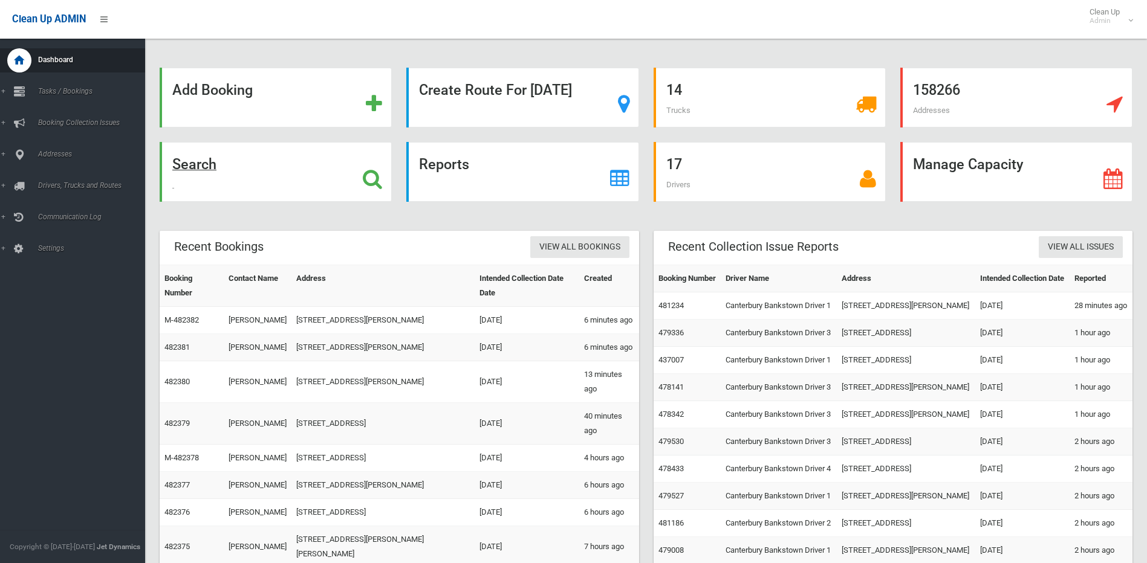
click at [206, 160] on strong "Search" at bounding box center [194, 164] width 44 height 17
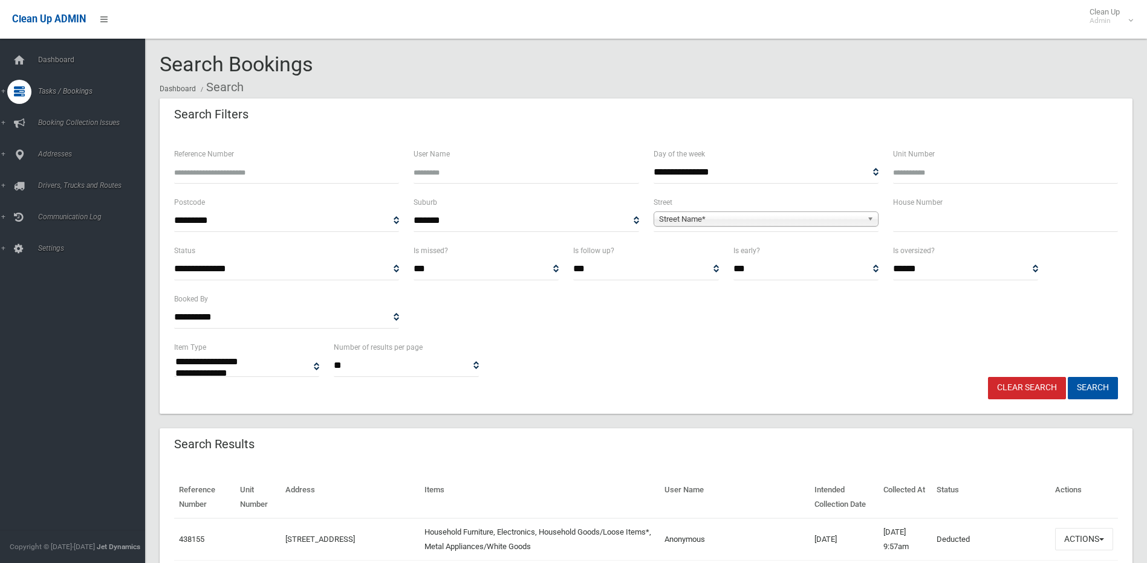
select select
click at [962, 224] on input "text" at bounding box center [1005, 221] width 225 height 22
type input "***"
click at [802, 220] on span "Street Name*" at bounding box center [760, 219] width 203 height 15
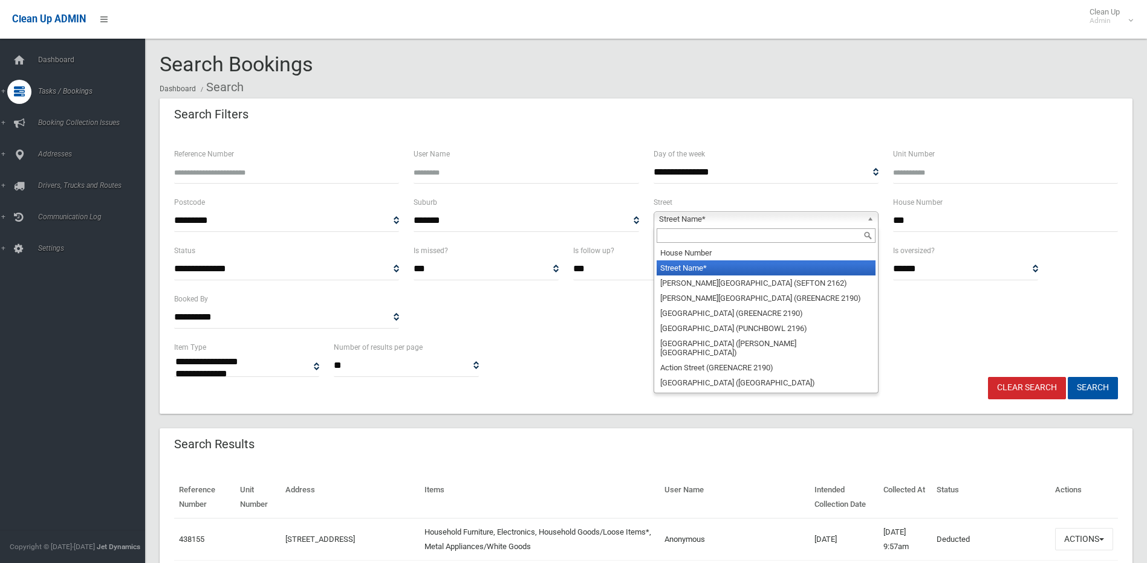
click at [797, 235] on input "text" at bounding box center [766, 236] width 219 height 15
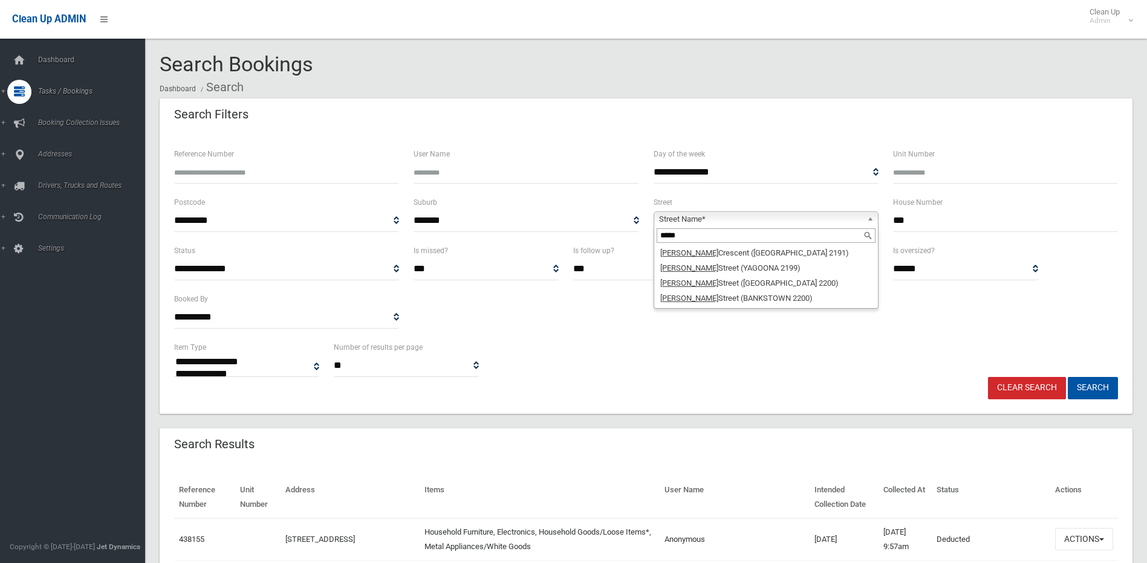
type input "*****"
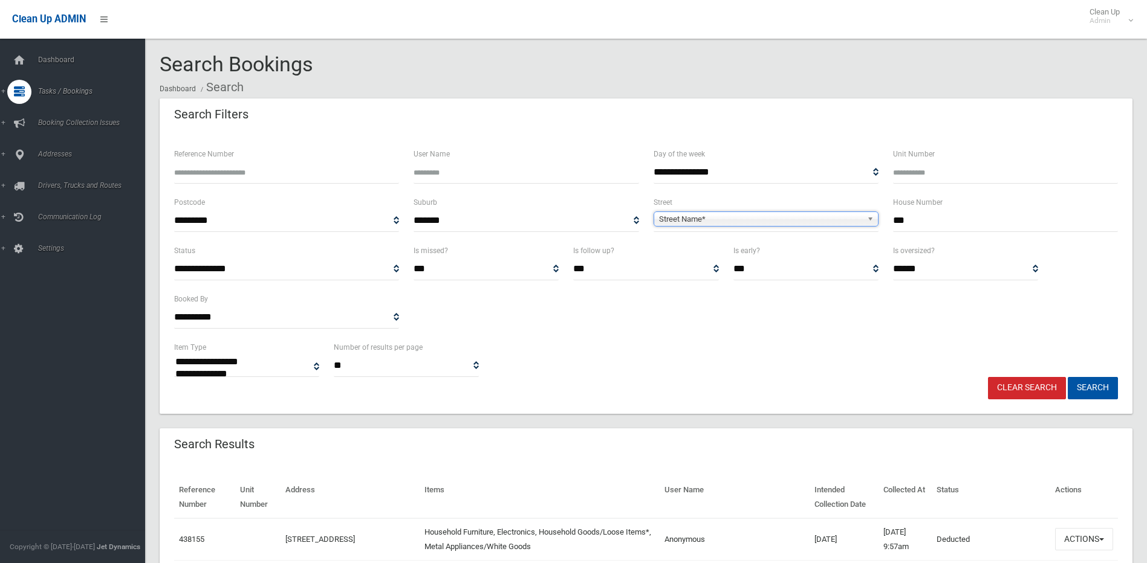
click at [726, 216] on span "Street Name*" at bounding box center [760, 219] width 203 height 15
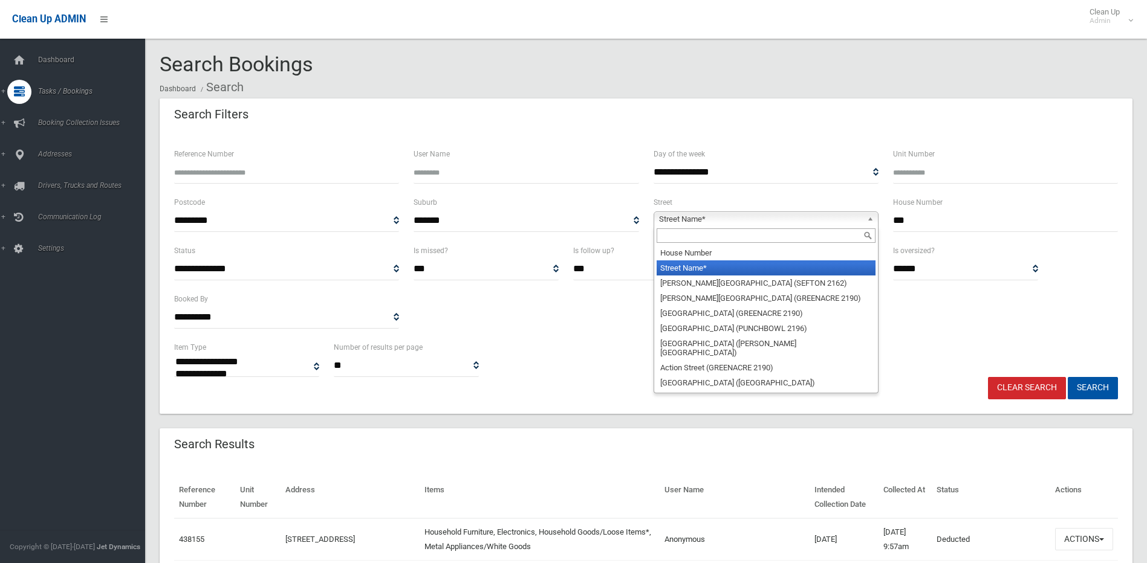
click at [712, 240] on input "text" at bounding box center [766, 236] width 219 height 15
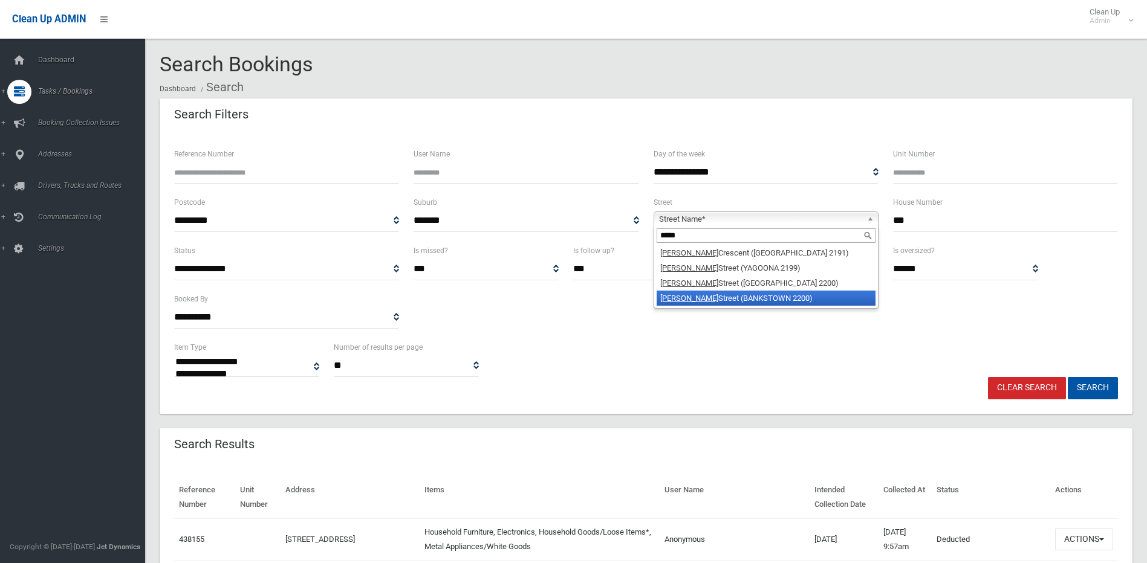
type input "*****"
click at [718, 295] on li "Edgar Street (BANKSTOWN 2200)" at bounding box center [766, 298] width 219 height 15
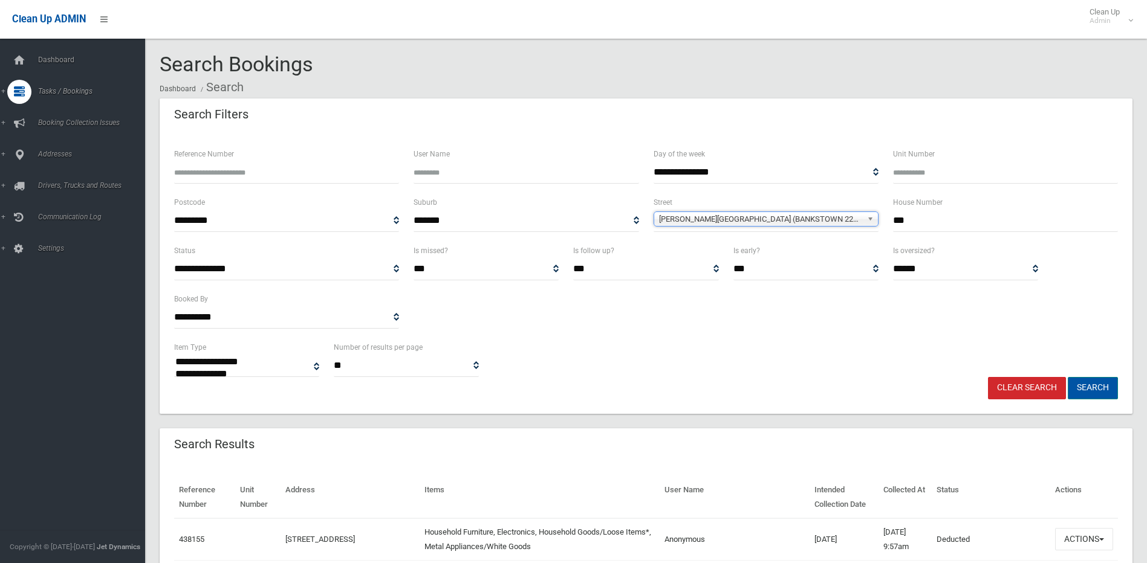
click at [1095, 383] on button "Search" at bounding box center [1093, 388] width 50 height 22
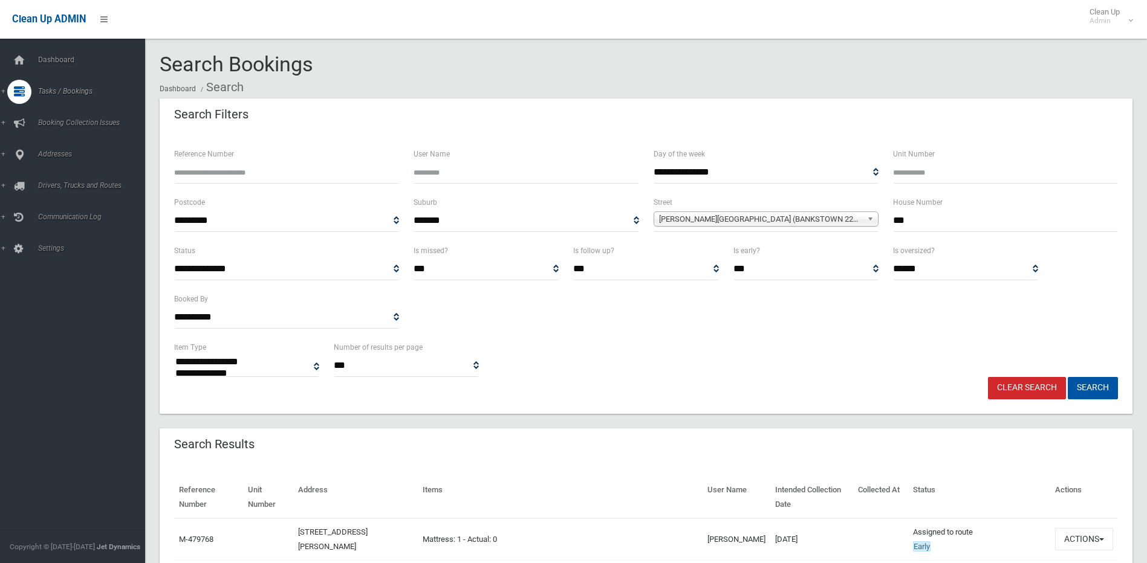
select select
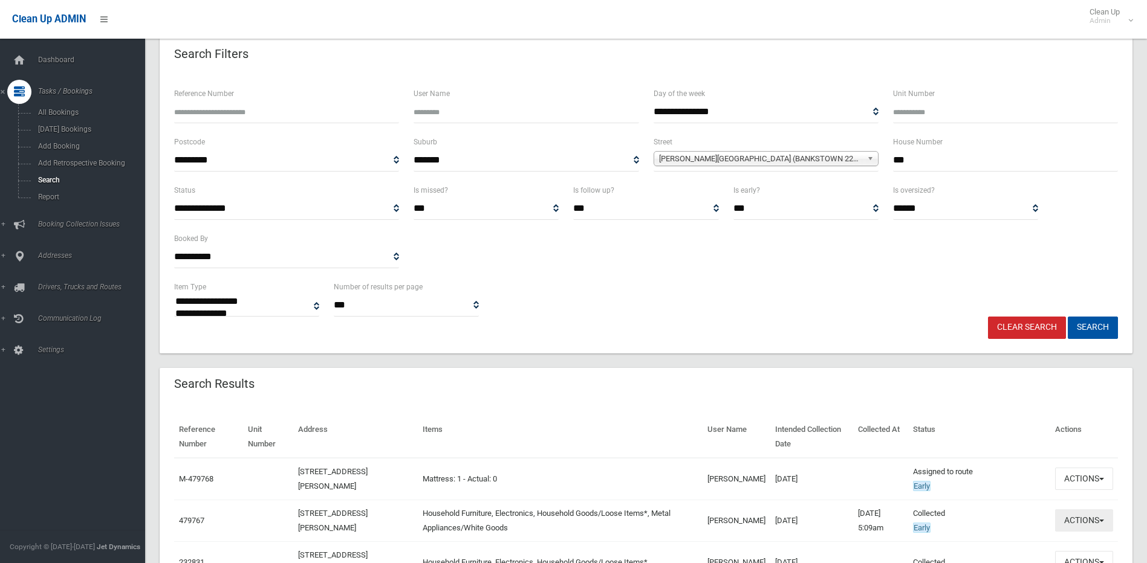
click at [1073, 524] on button "Actions" at bounding box center [1084, 521] width 58 height 22
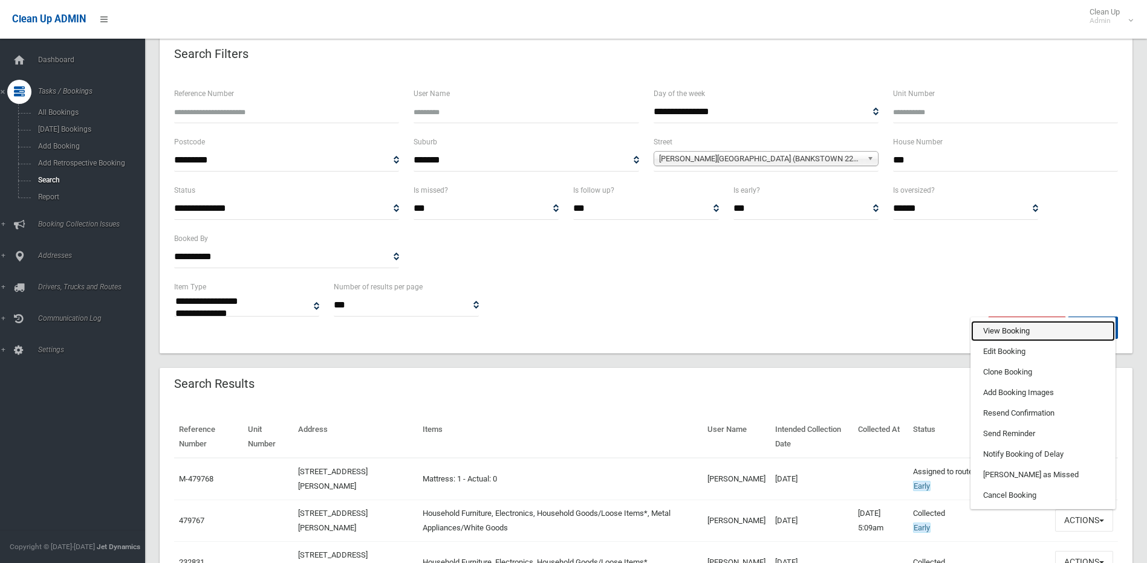
click at [999, 324] on link "View Booking" at bounding box center [1043, 331] width 144 height 21
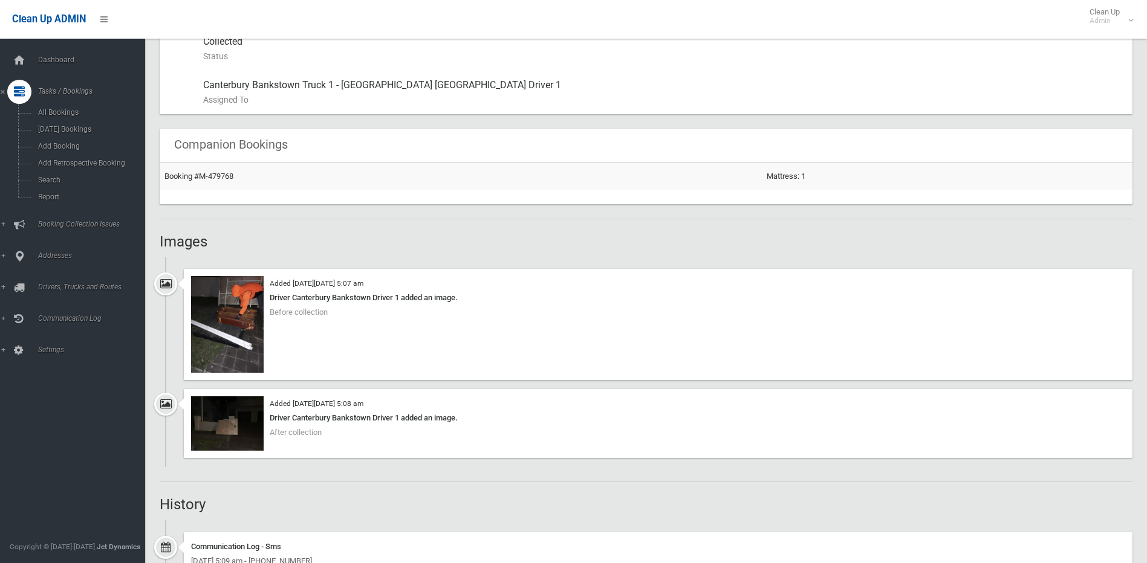
scroll to position [726, 0]
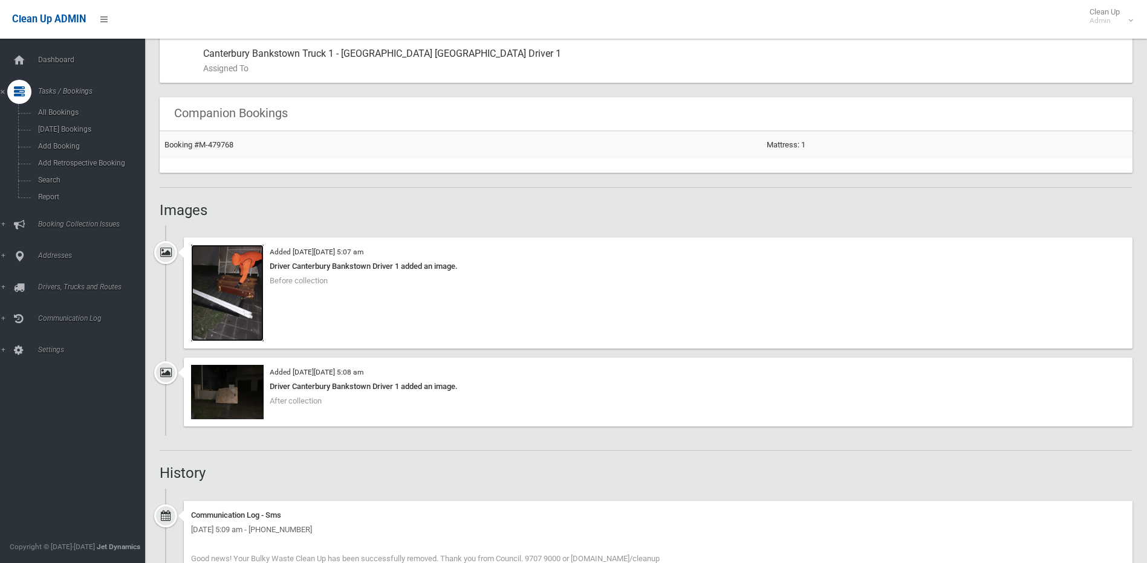
click at [244, 298] on img at bounding box center [227, 293] width 73 height 97
click at [211, 379] on img at bounding box center [227, 392] width 73 height 54
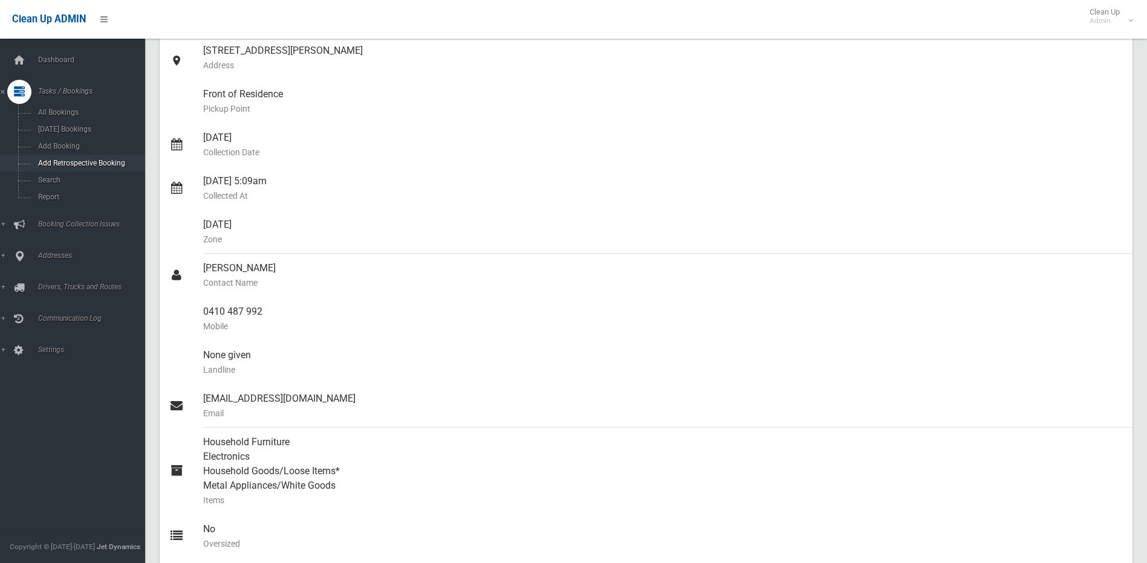
scroll to position [0, 0]
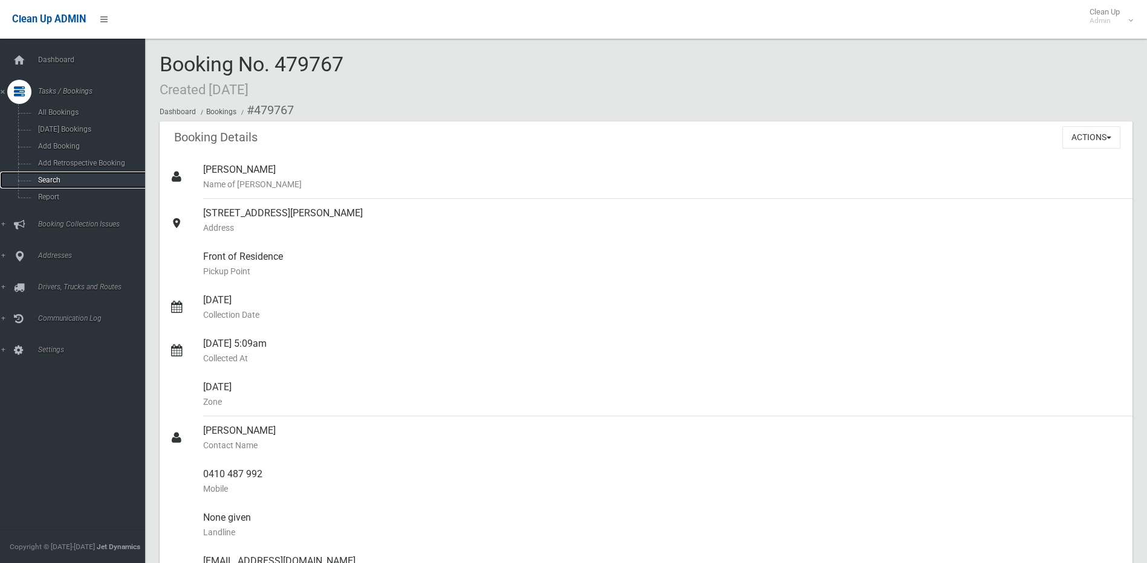
click at [45, 174] on link "Search" at bounding box center [77, 180] width 154 height 17
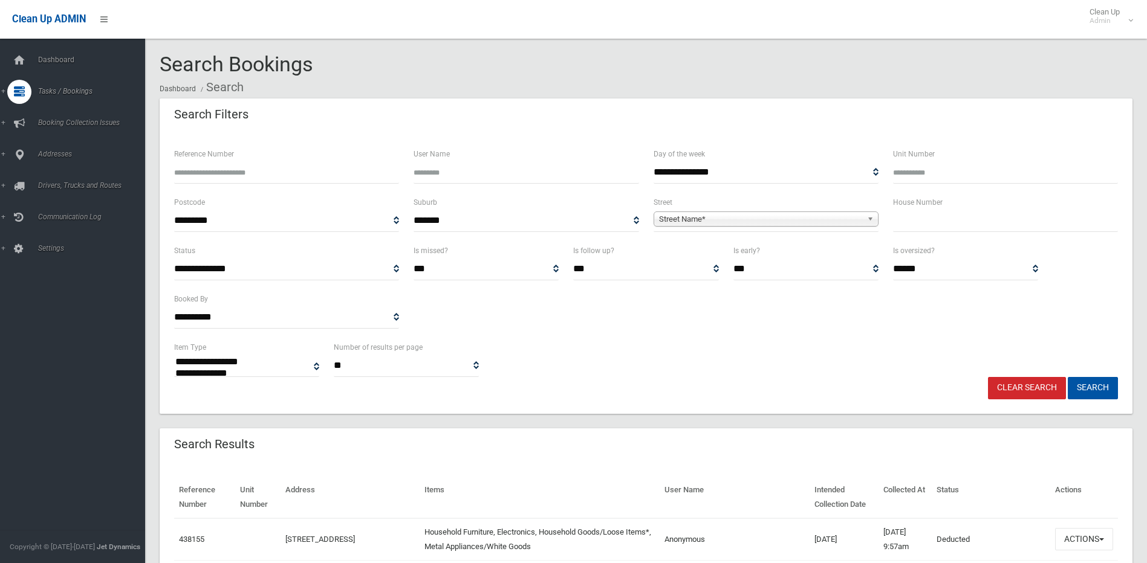
select select
click at [943, 219] on input "text" at bounding box center [1005, 221] width 225 height 22
type input "*"
click at [845, 216] on span "Street Name*" at bounding box center [760, 219] width 203 height 15
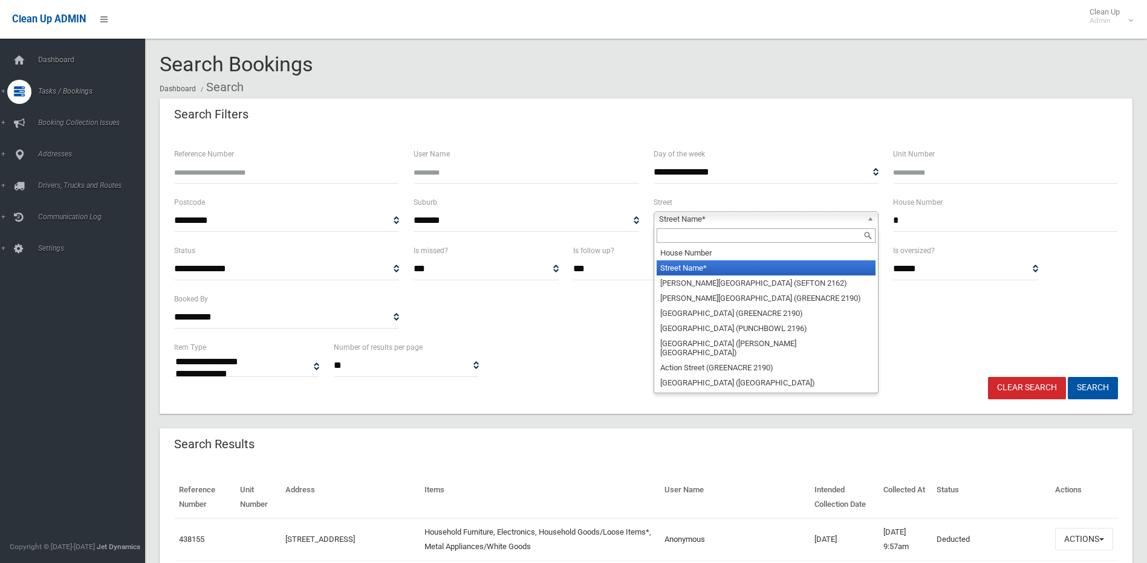
click at [813, 236] on input "text" at bounding box center [766, 236] width 219 height 15
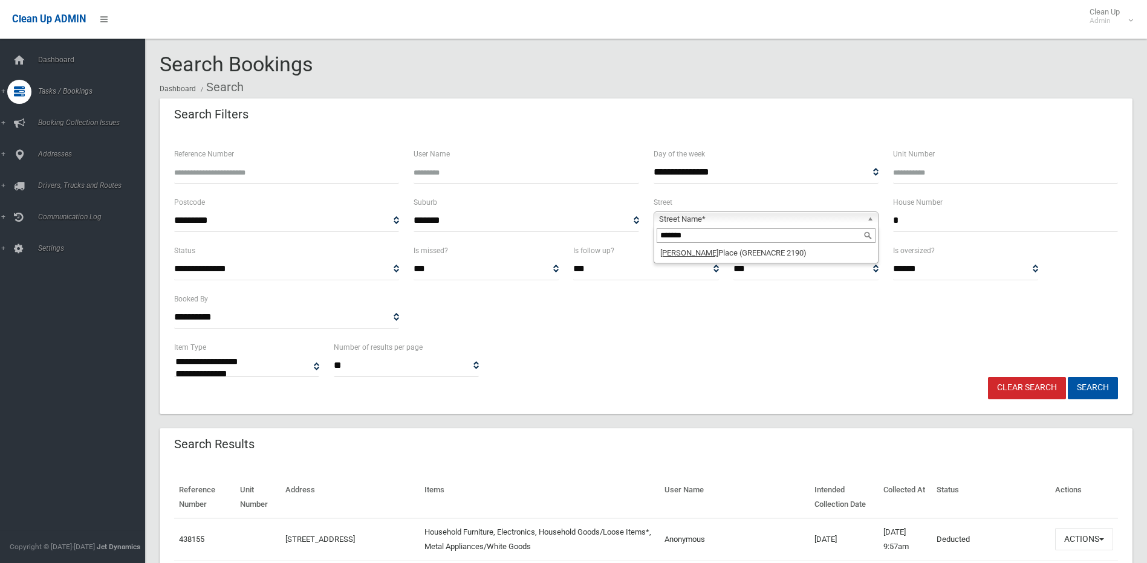
type input "*******"
click at [810, 252] on li "Stiller Place (GREENACRE 2190)" at bounding box center [766, 252] width 219 height 15
click at [1093, 390] on button "Search" at bounding box center [1093, 388] width 50 height 22
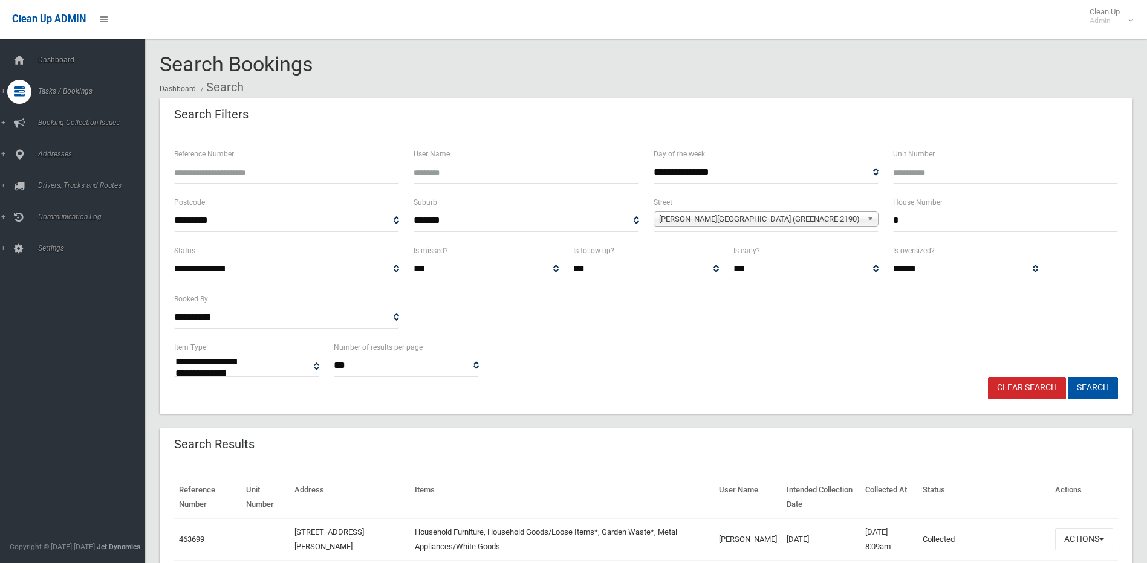
select select
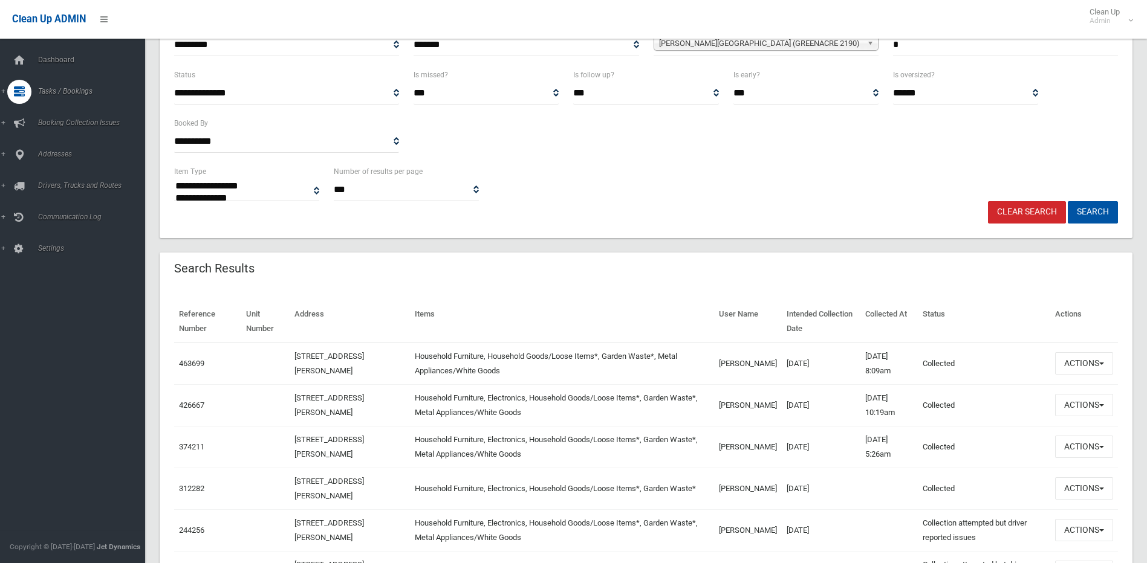
scroll to position [181, 0]
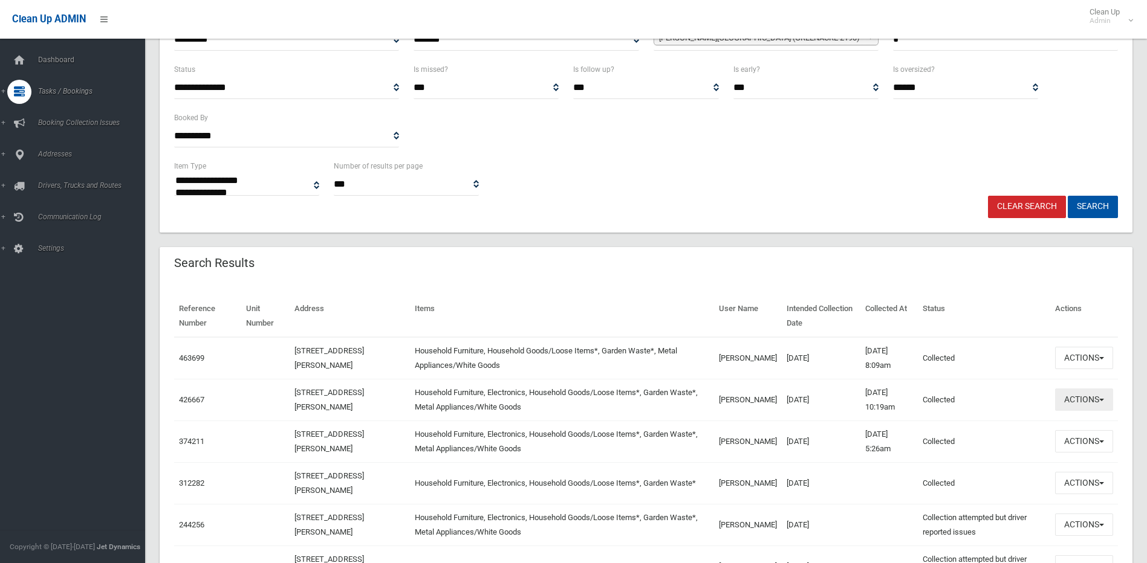
click at [1076, 395] on button "Actions" at bounding box center [1084, 400] width 58 height 22
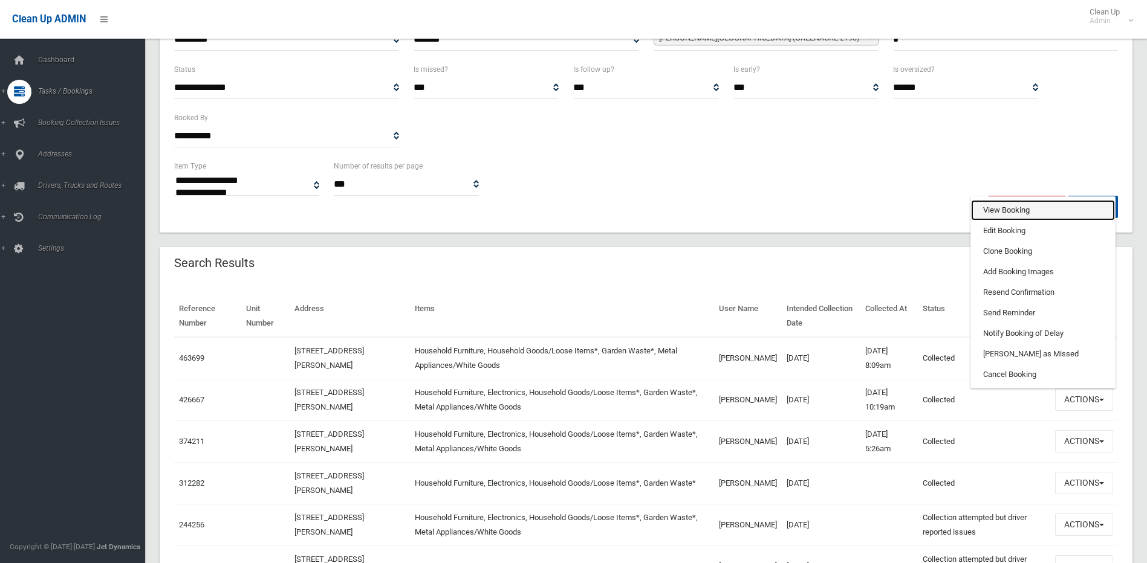
click at [1001, 207] on link "View Booking" at bounding box center [1043, 210] width 144 height 21
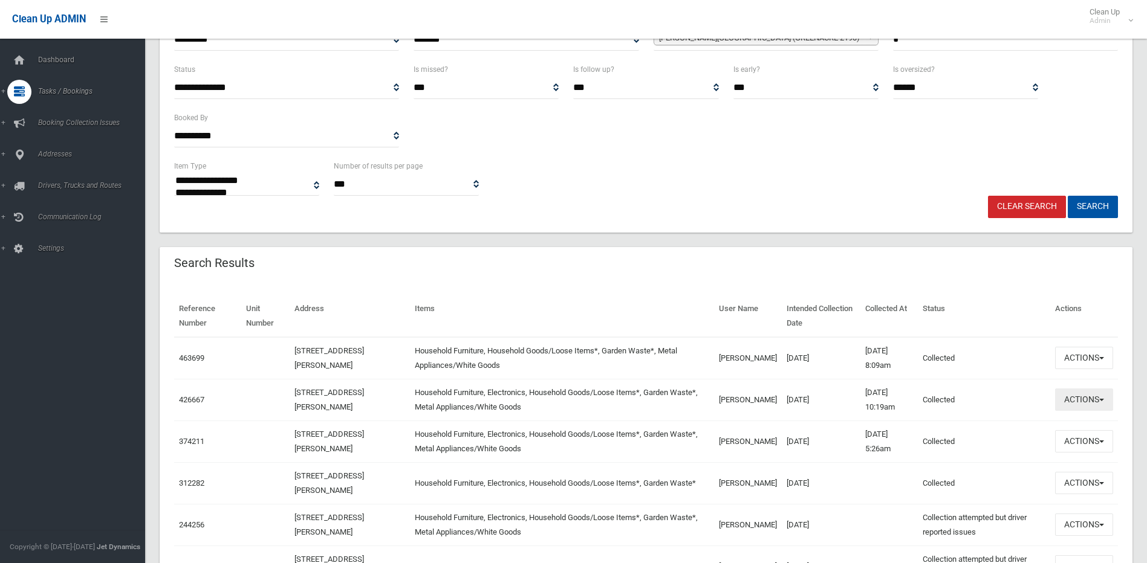
click at [1082, 396] on button "Actions" at bounding box center [1084, 400] width 58 height 22
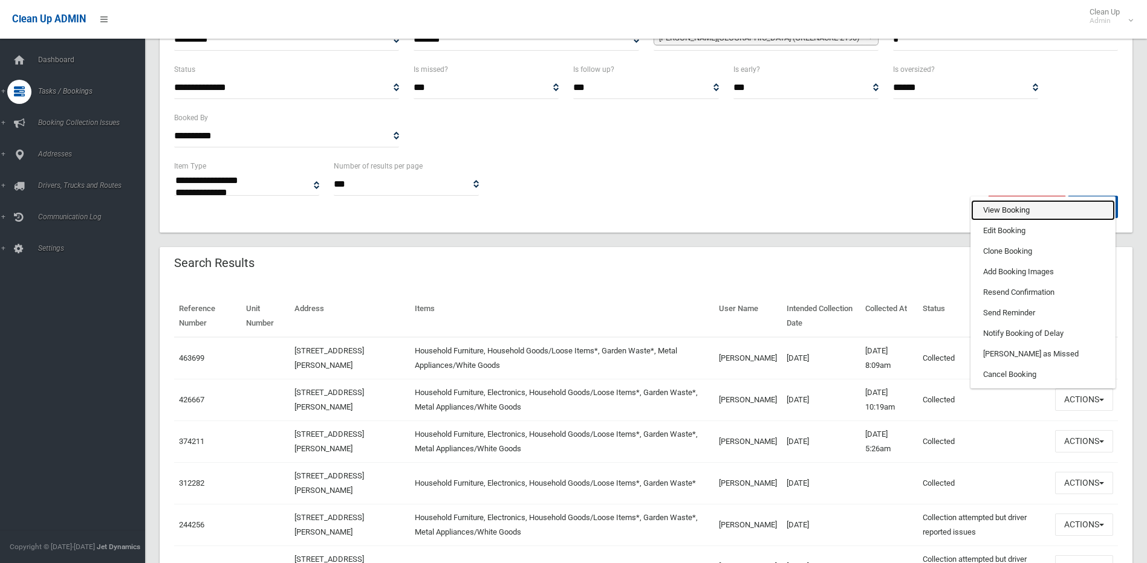
click at [984, 209] on link "View Booking" at bounding box center [1043, 210] width 144 height 21
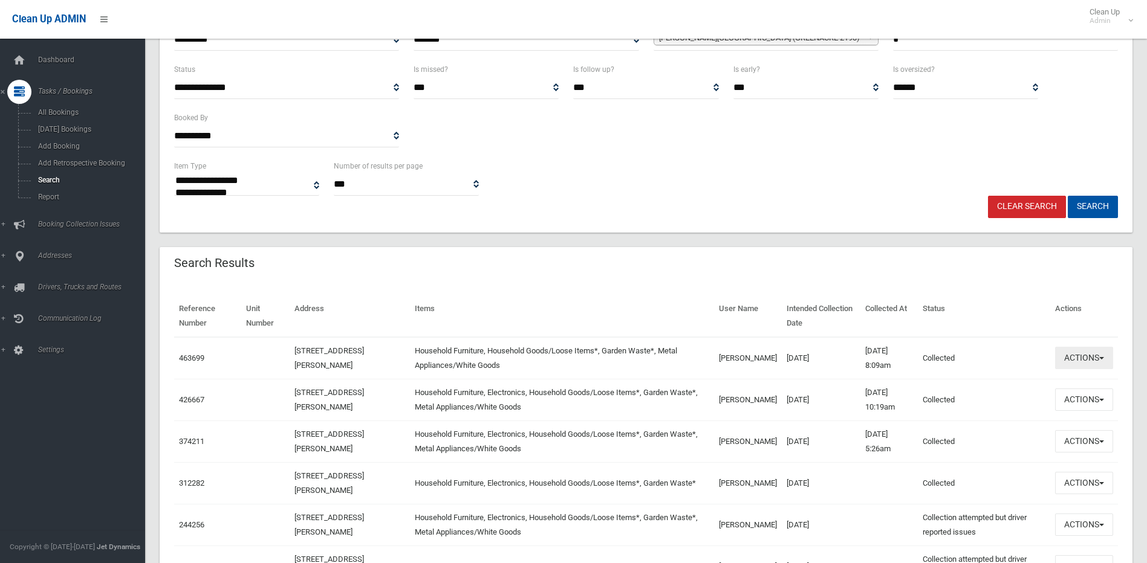
click at [1090, 362] on button "Actions" at bounding box center [1084, 358] width 58 height 22
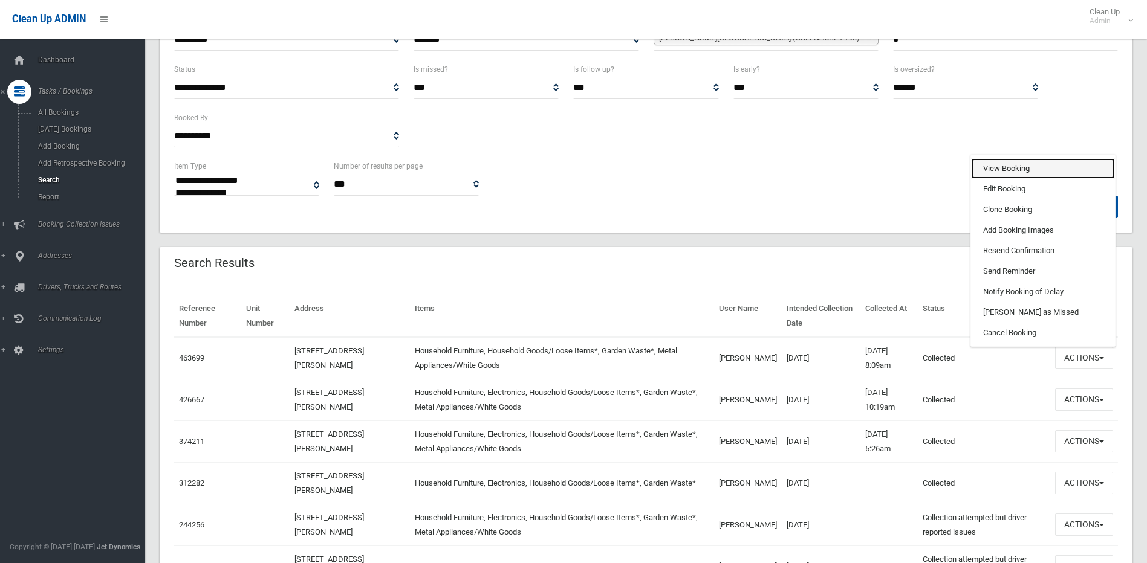
click at [989, 167] on link "View Booking" at bounding box center [1043, 168] width 144 height 21
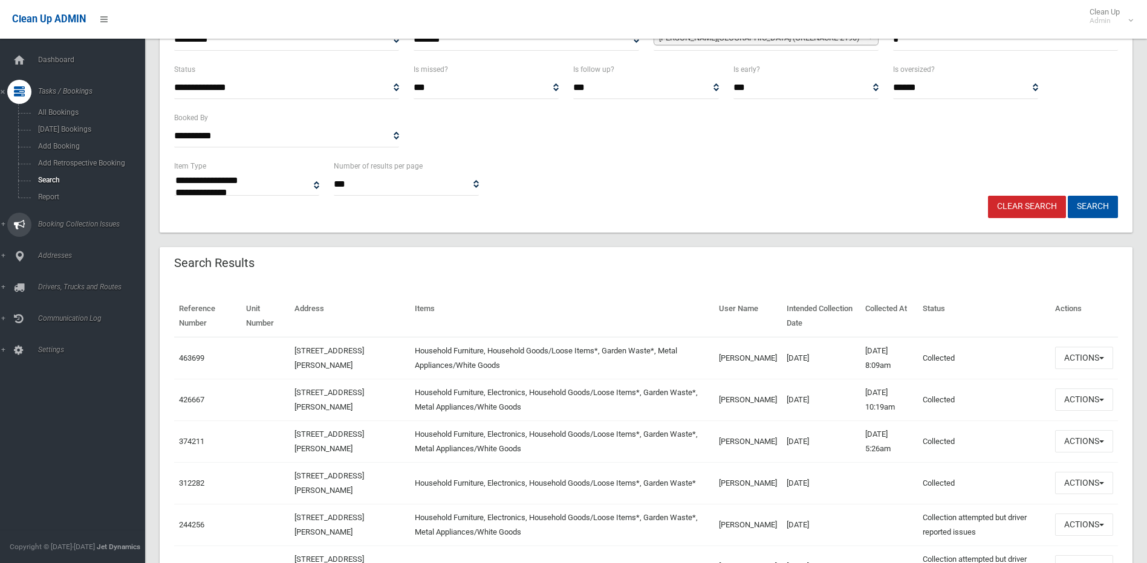
click at [5, 224] on link "Booking Collection Issues" at bounding box center [77, 225] width 154 height 24
click at [3, 121] on link "Booking Collection Issues" at bounding box center [77, 123] width 154 height 24
click at [3, 154] on link "Addresses" at bounding box center [77, 155] width 154 height 24
click at [62, 175] on span "All Addresses" at bounding box center [88, 175] width 109 height 8
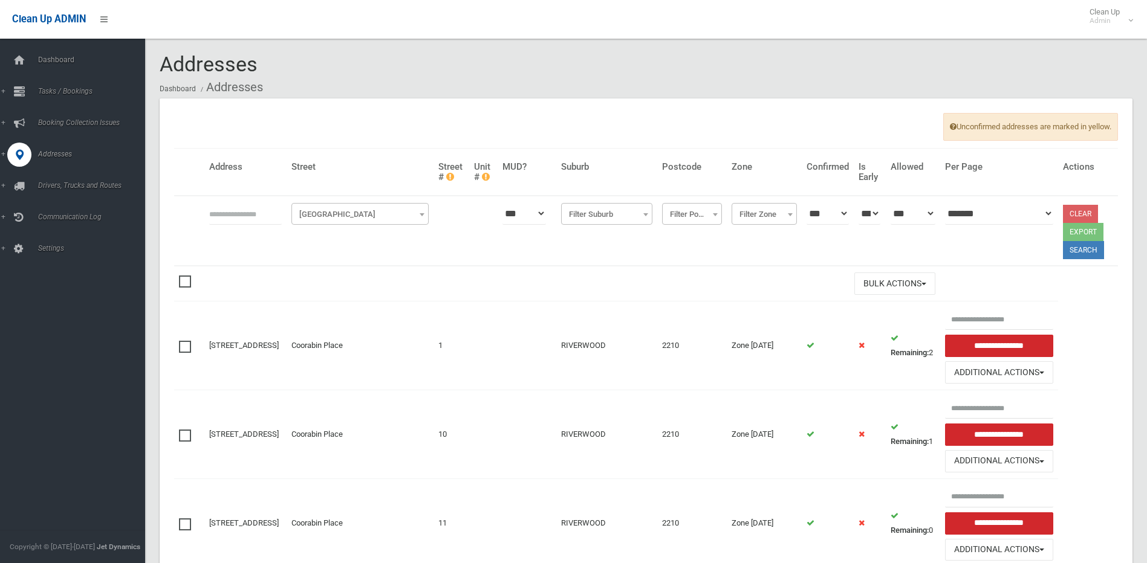
click at [213, 211] on input "text" at bounding box center [245, 214] width 73 height 22
type input "*********"
click at [1078, 248] on button "Search" at bounding box center [1083, 250] width 41 height 18
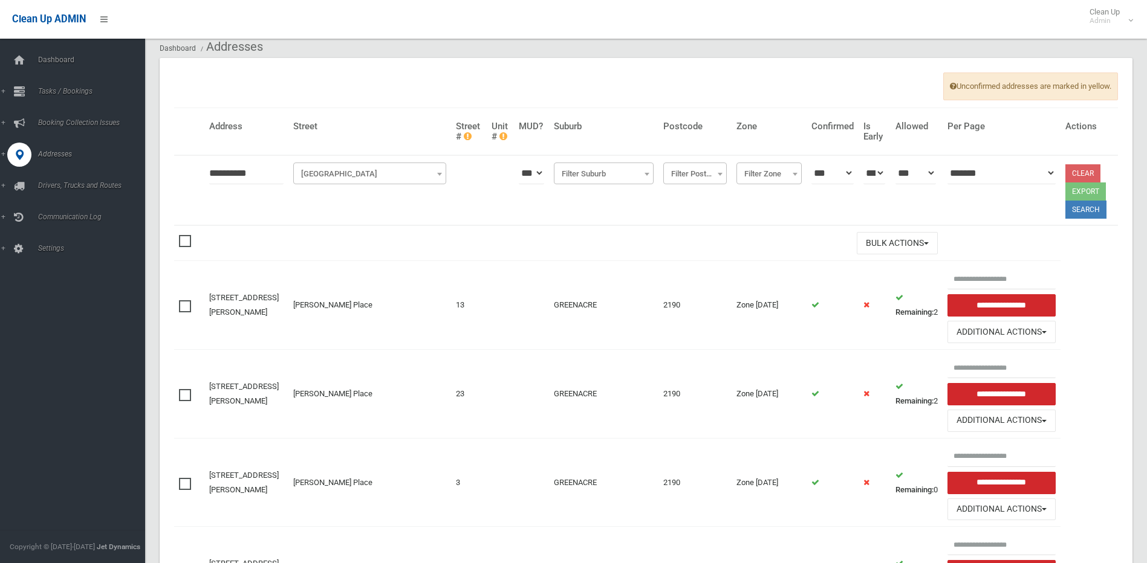
scroll to position [60, 0]
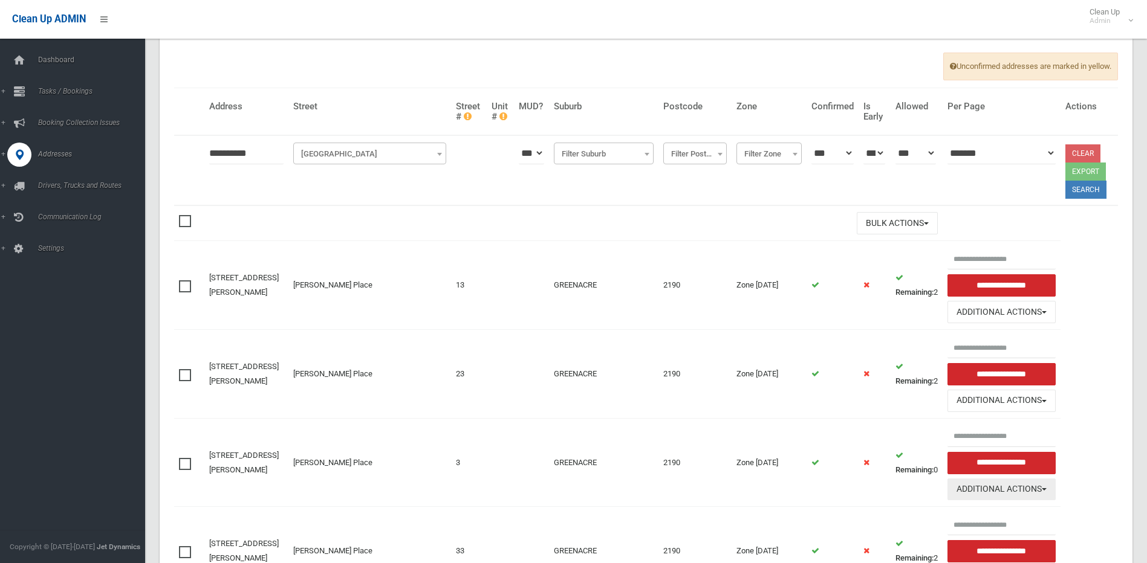
click at [993, 493] on button "Additional Actions" at bounding box center [1001, 490] width 108 height 22
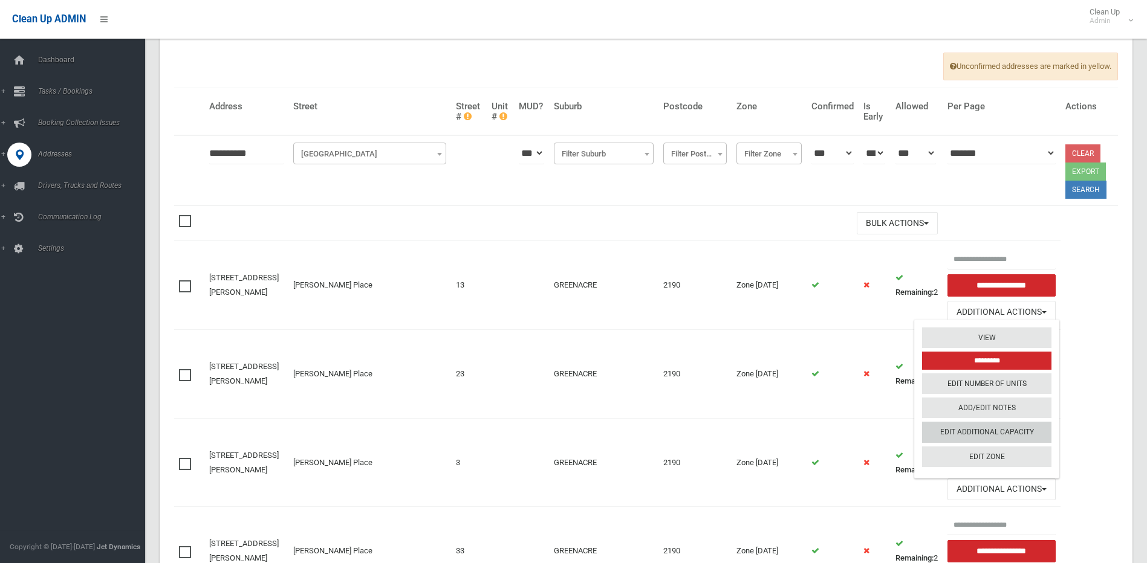
click at [966, 433] on link "Edit Additional Capacity" at bounding box center [986, 432] width 129 height 21
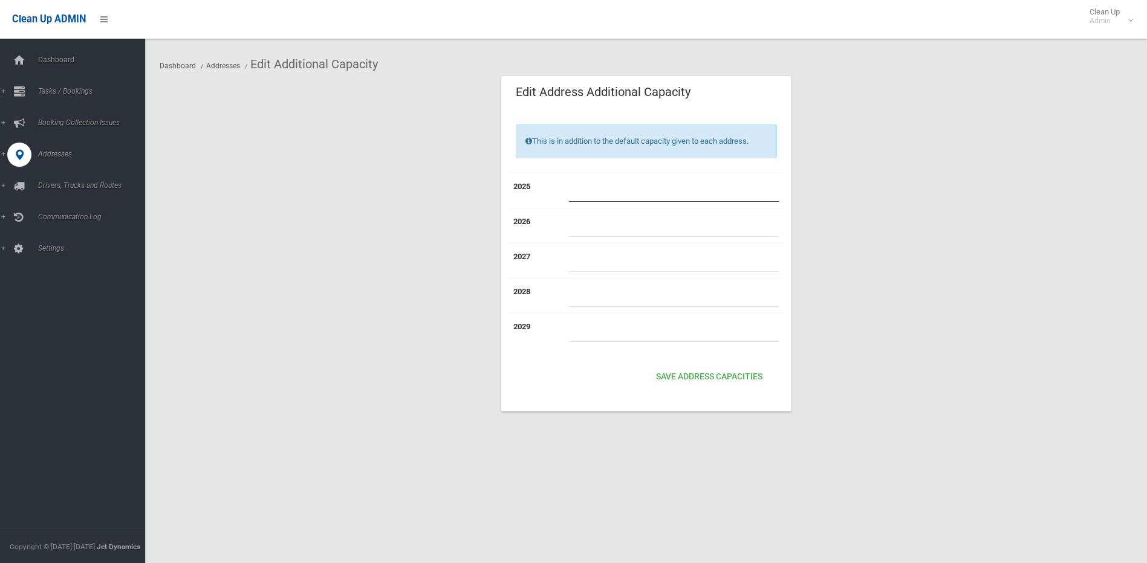
click at [627, 191] on input "number" at bounding box center [673, 191] width 211 height 22
type input "*"
click at [733, 378] on button "Save Address capacities" at bounding box center [709, 377] width 116 height 22
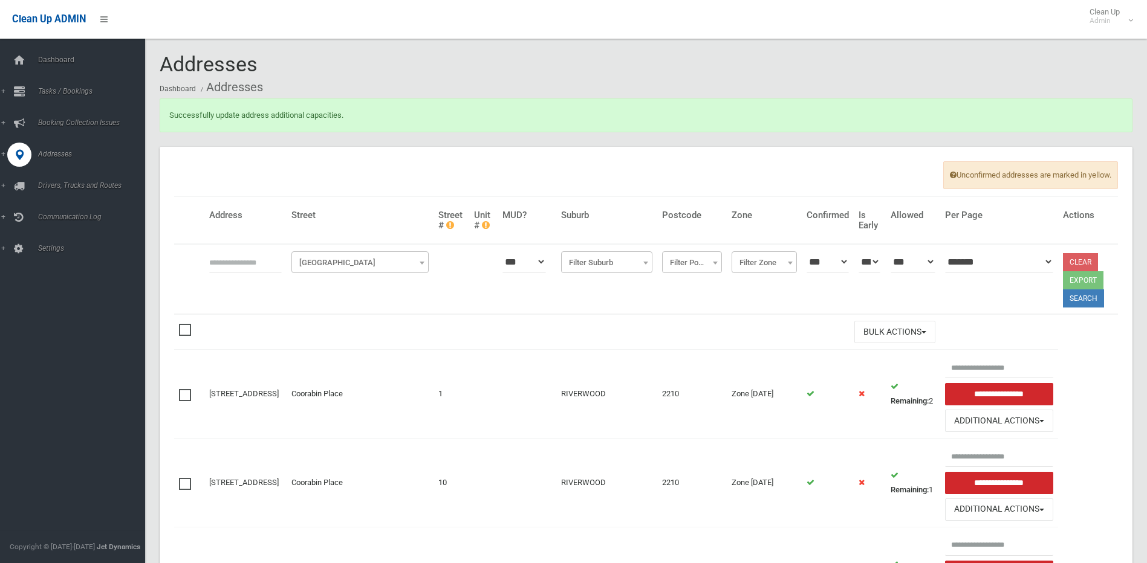
click at [267, 261] on input "text" at bounding box center [245, 262] width 73 height 22
type input "*********"
click button at bounding box center [0, 0] width 0 height 0
click at [1070, 298] on button "Search" at bounding box center [1083, 299] width 41 height 18
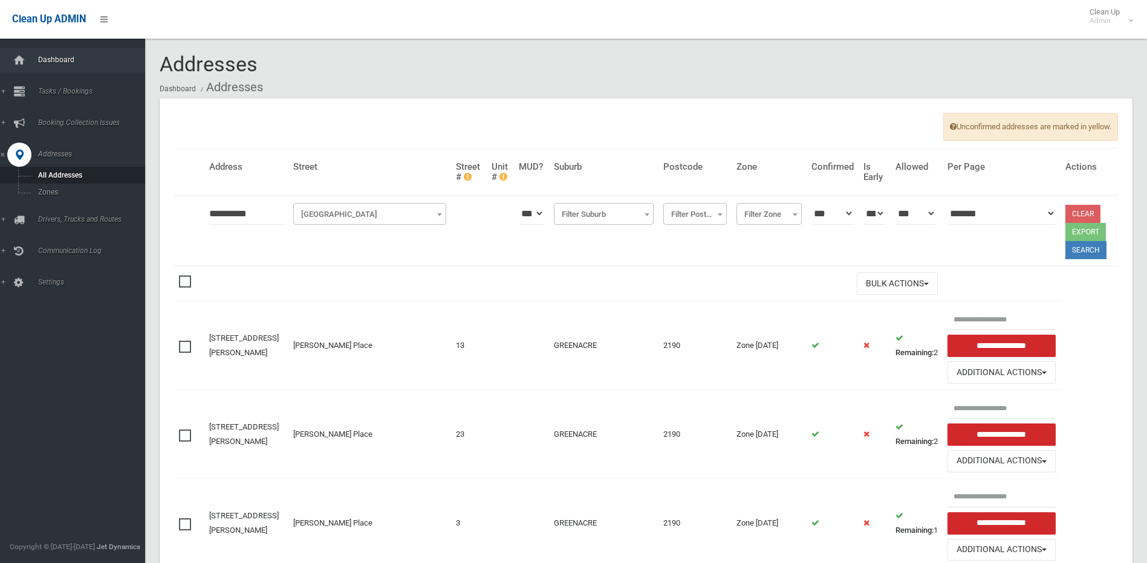
click at [47, 54] on link "Dashboard" at bounding box center [77, 60] width 154 height 24
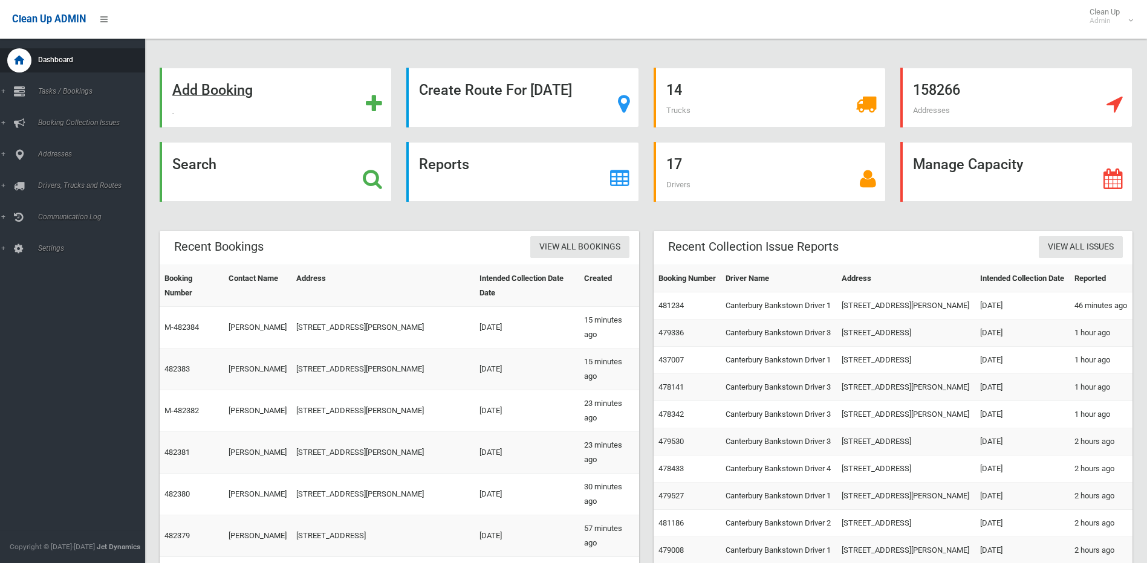
click at [199, 89] on strong "Add Booking" at bounding box center [212, 90] width 80 height 17
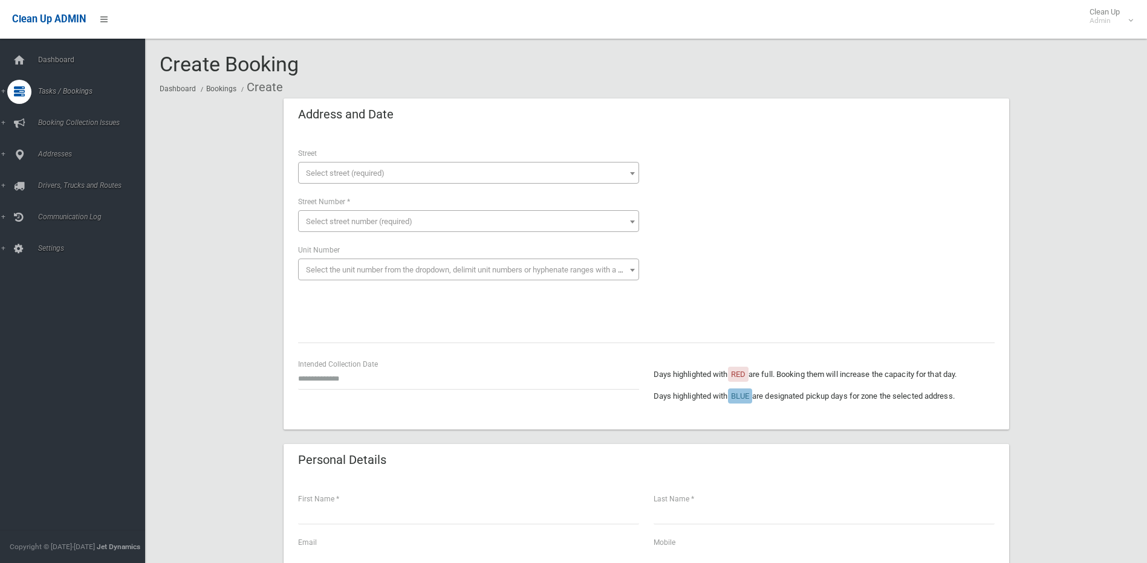
click at [343, 171] on span "Select street (required)" at bounding box center [345, 173] width 79 height 9
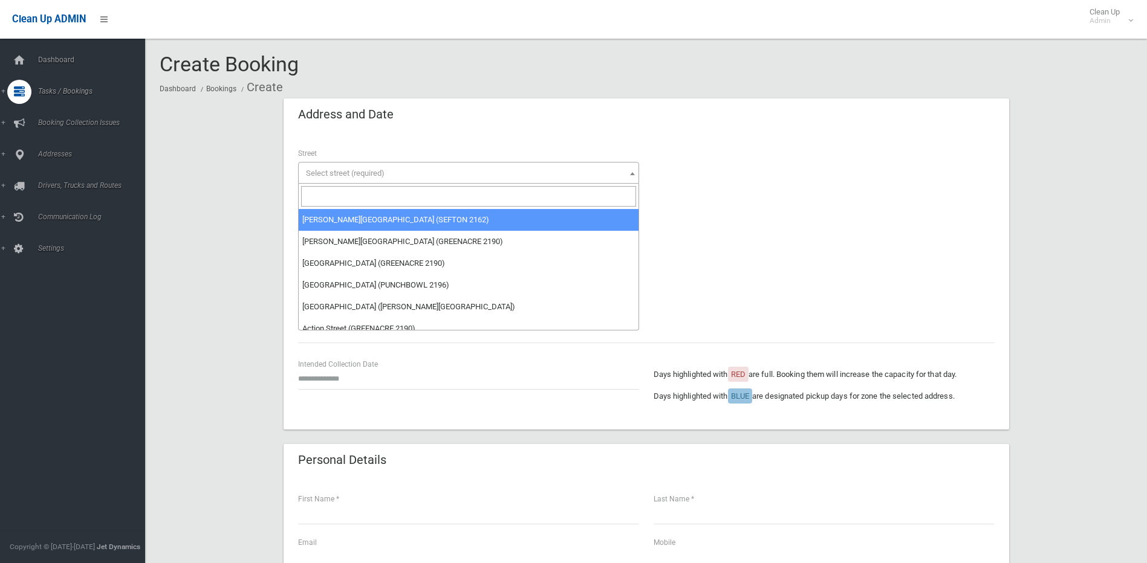
click at [337, 196] on input "search" at bounding box center [468, 196] width 335 height 21
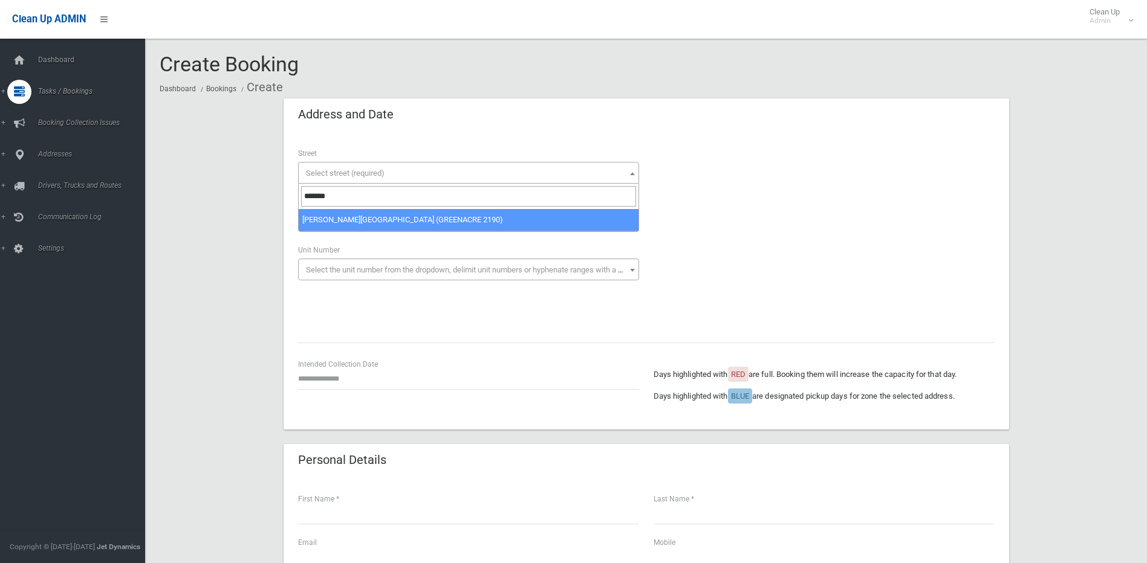
type input "*******"
select select "****"
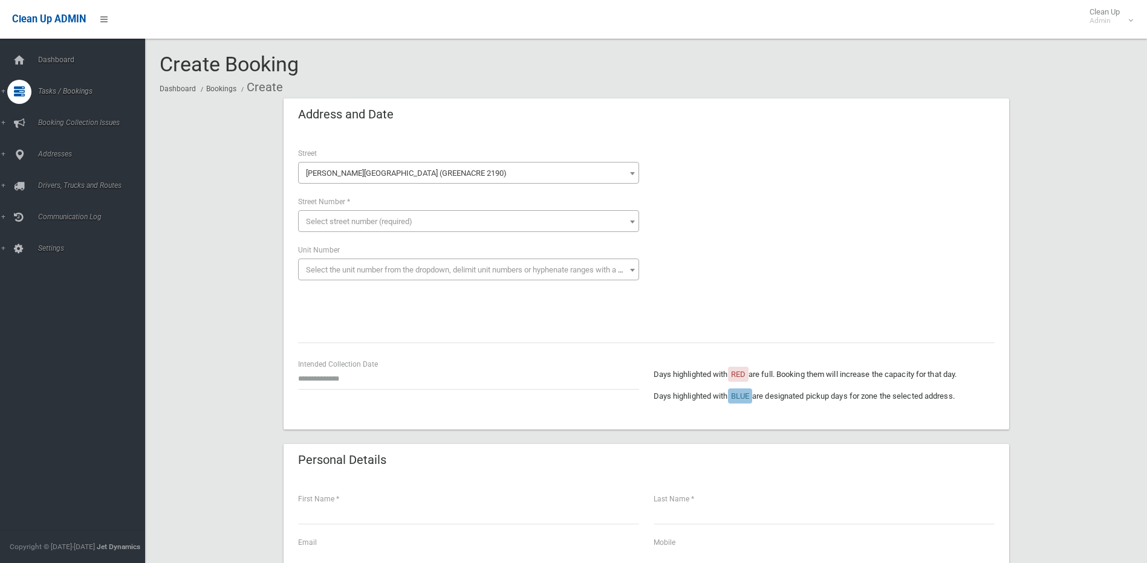
click at [362, 218] on span "Select street number (required)" at bounding box center [359, 221] width 106 height 9
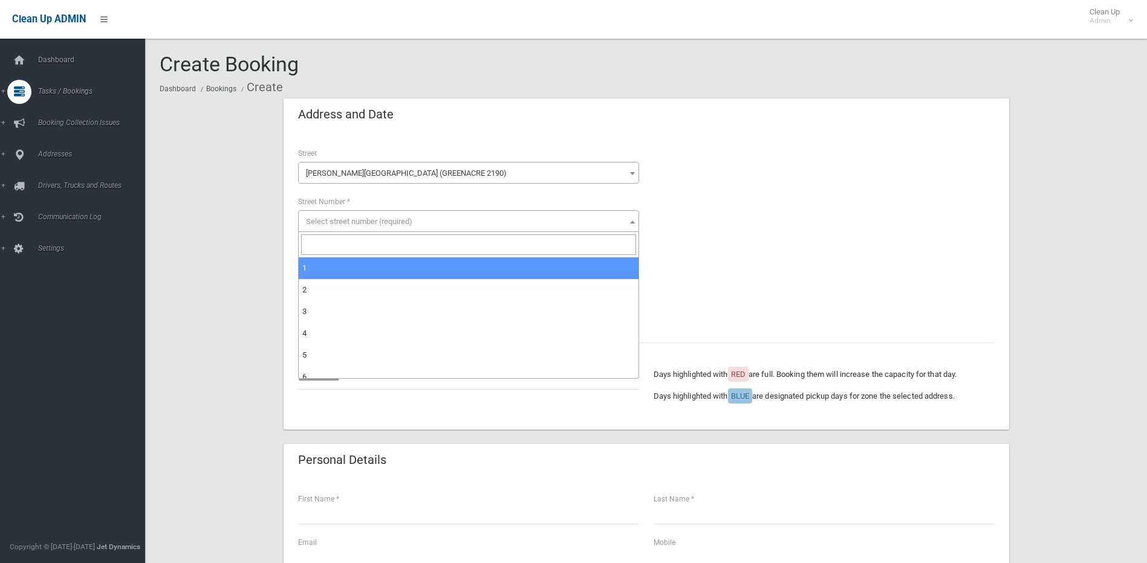
click at [343, 247] on input "search" at bounding box center [468, 245] width 335 height 21
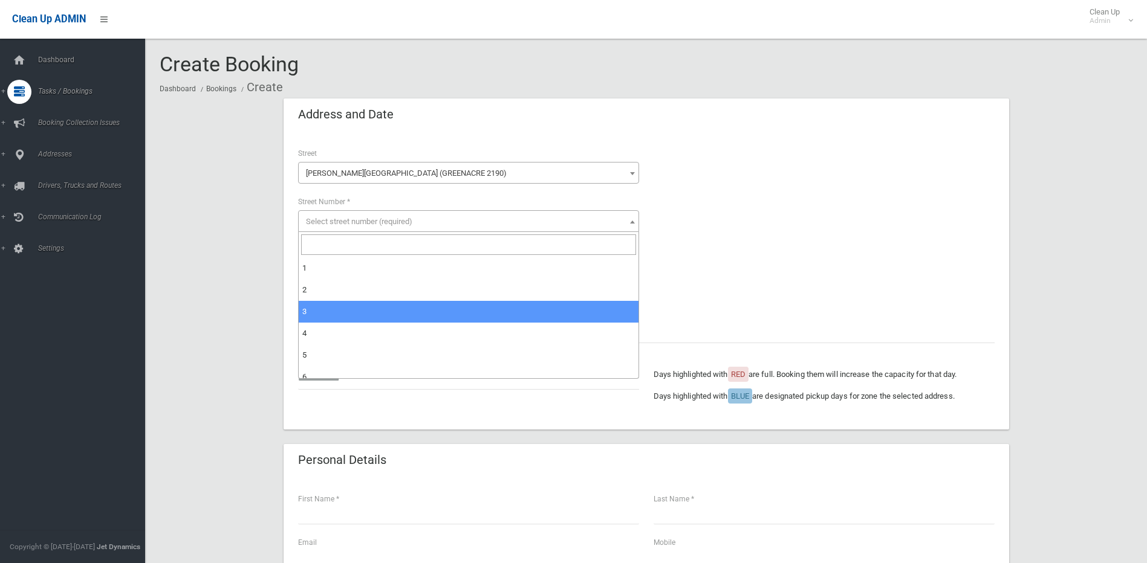
select select "*"
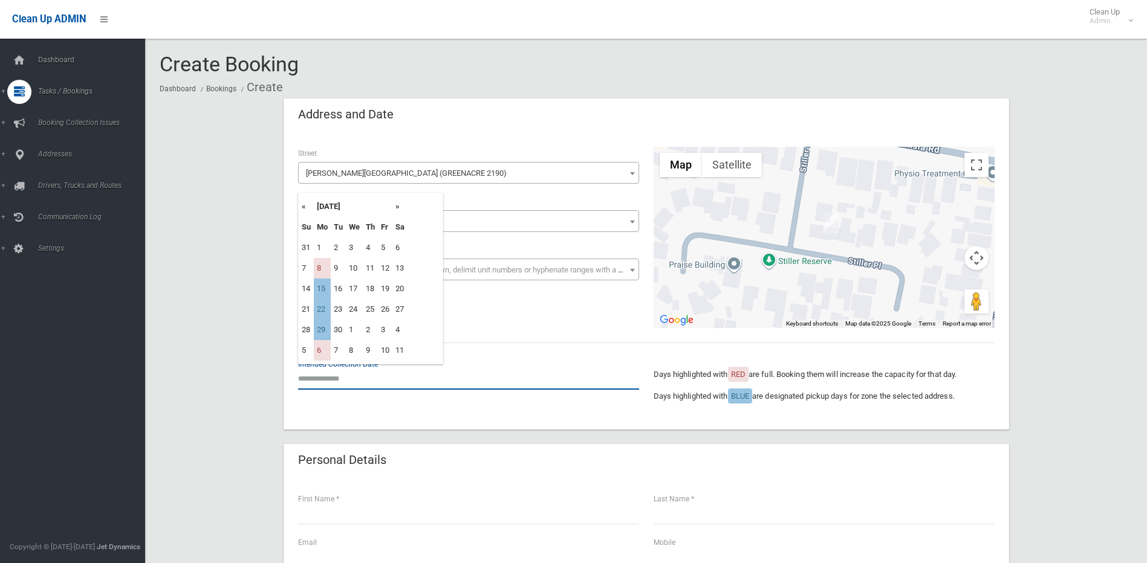
click at [330, 380] on input "text" at bounding box center [468, 379] width 341 height 22
click at [325, 293] on td "15" at bounding box center [322, 289] width 17 height 21
click at [326, 388] on input "**********" at bounding box center [468, 379] width 341 height 22
click at [322, 336] on td "29" at bounding box center [322, 330] width 17 height 21
type input "**********"
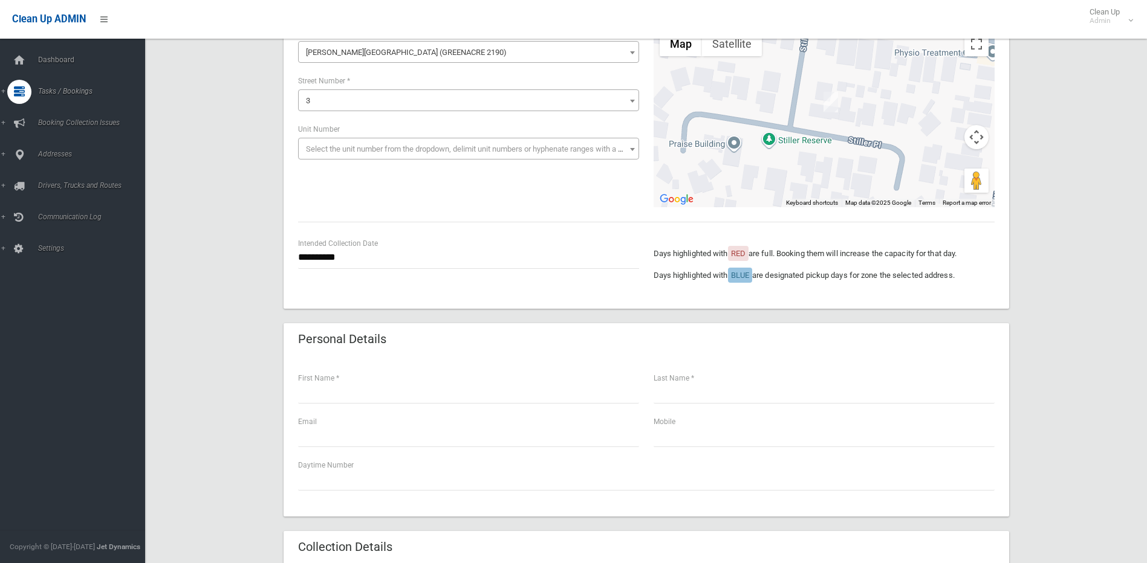
scroll to position [181, 0]
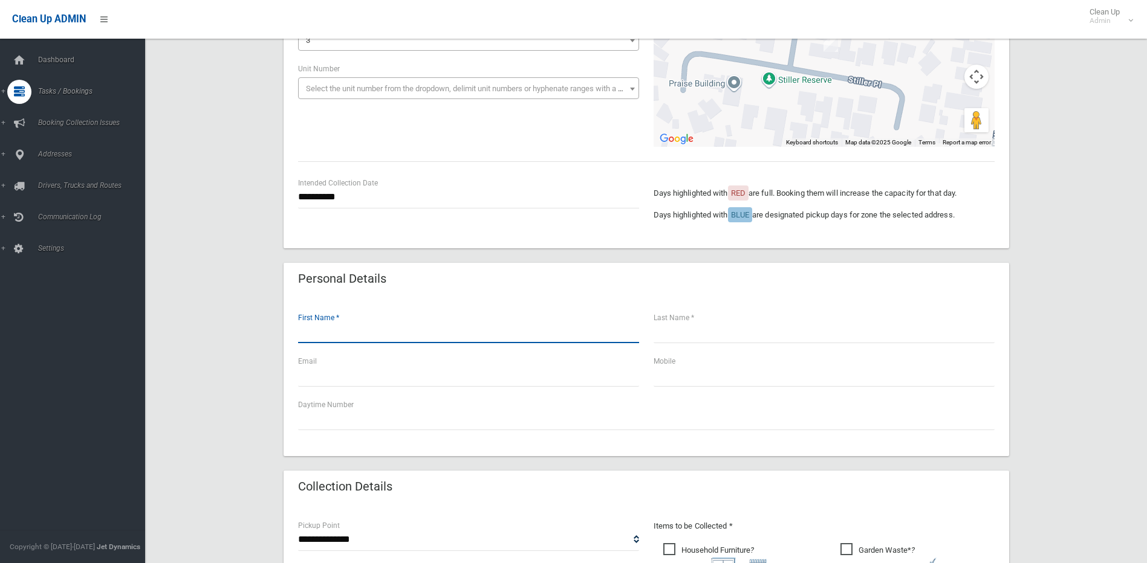
click at [336, 330] on input "text" at bounding box center [468, 332] width 341 height 22
click at [316, 334] on input "****" at bounding box center [468, 332] width 341 height 22
type input "*****"
click at [686, 333] on input "text" at bounding box center [824, 332] width 341 height 22
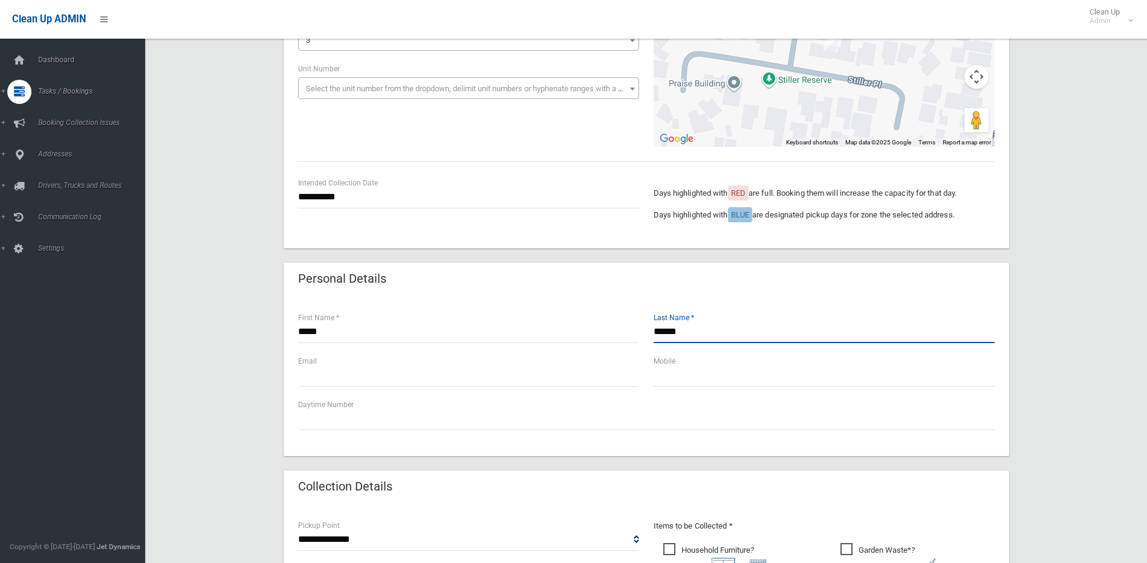
type input "******"
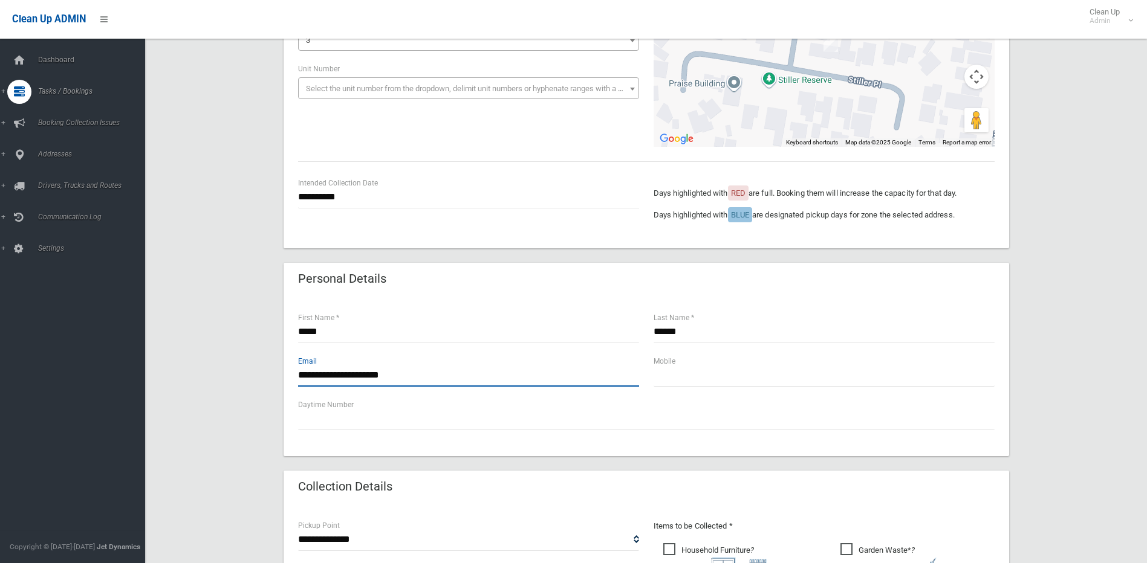
type input "**********"
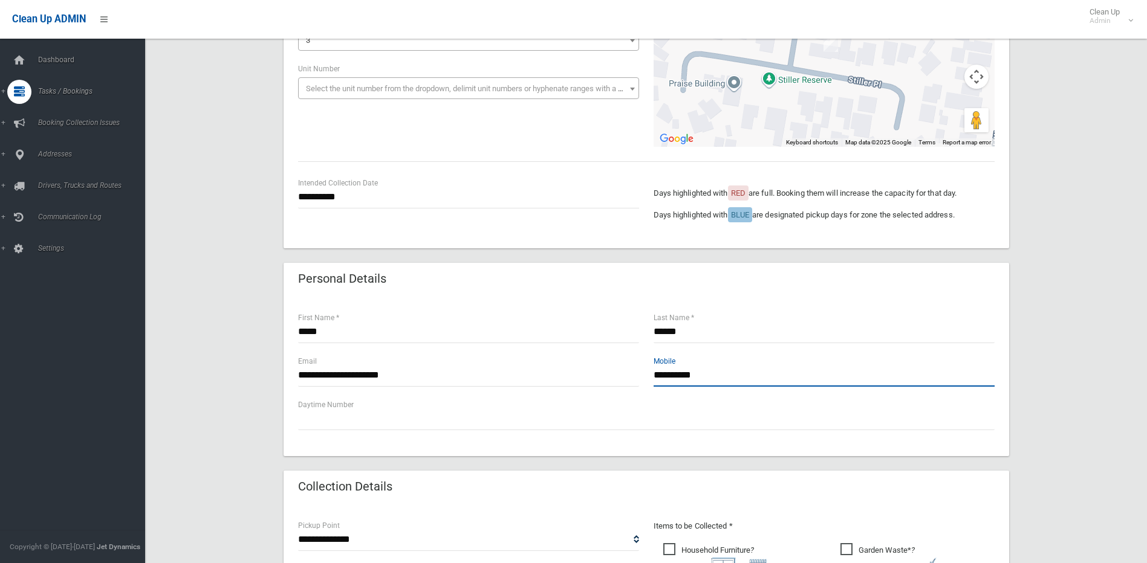
click at [692, 375] on input "**********" at bounding box center [824, 376] width 341 height 22
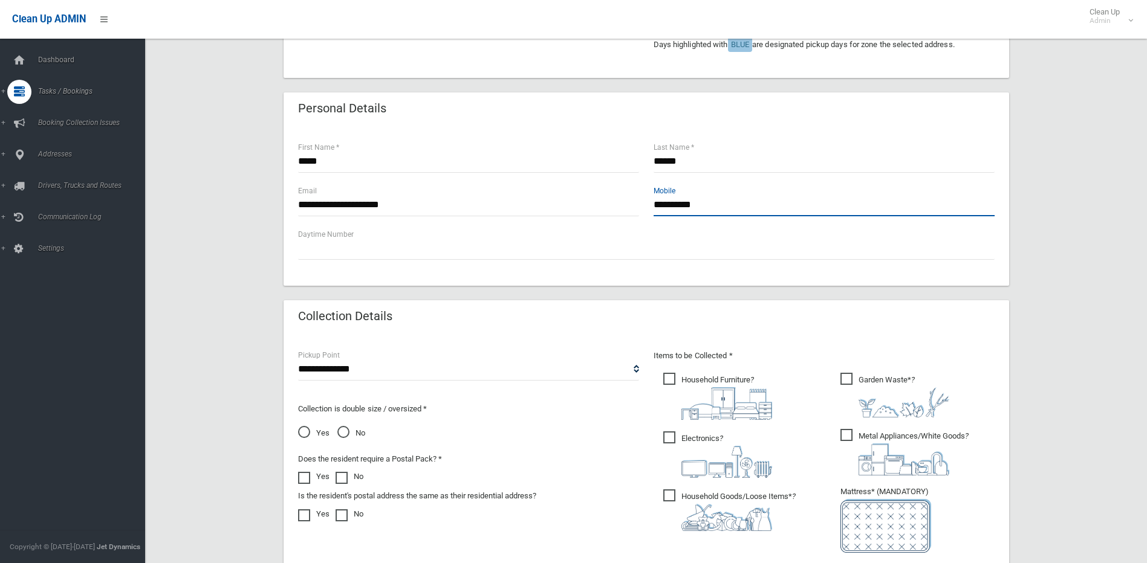
scroll to position [363, 0]
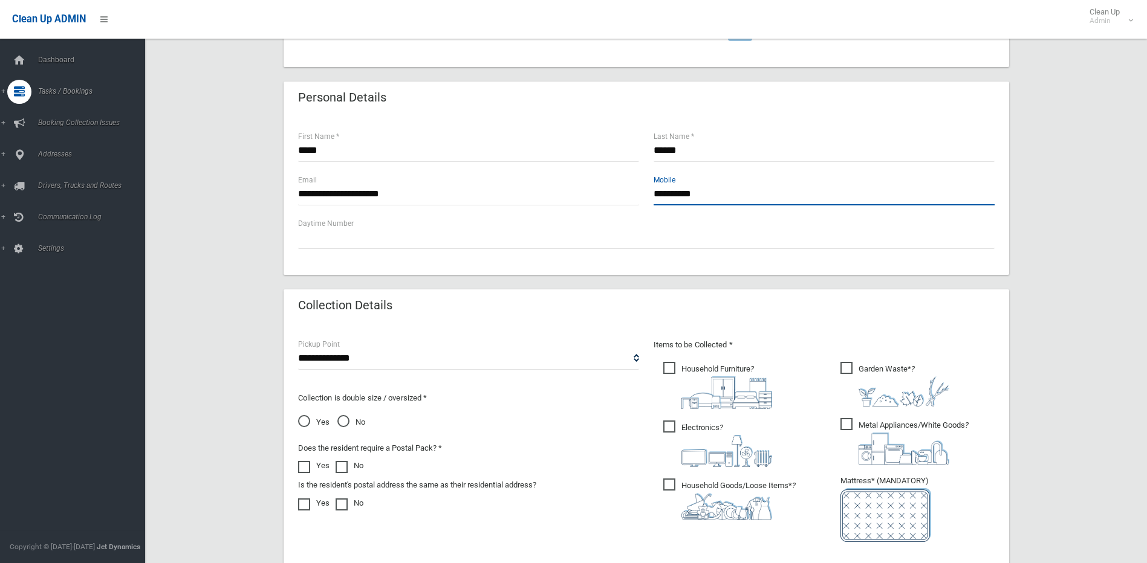
type input "**********"
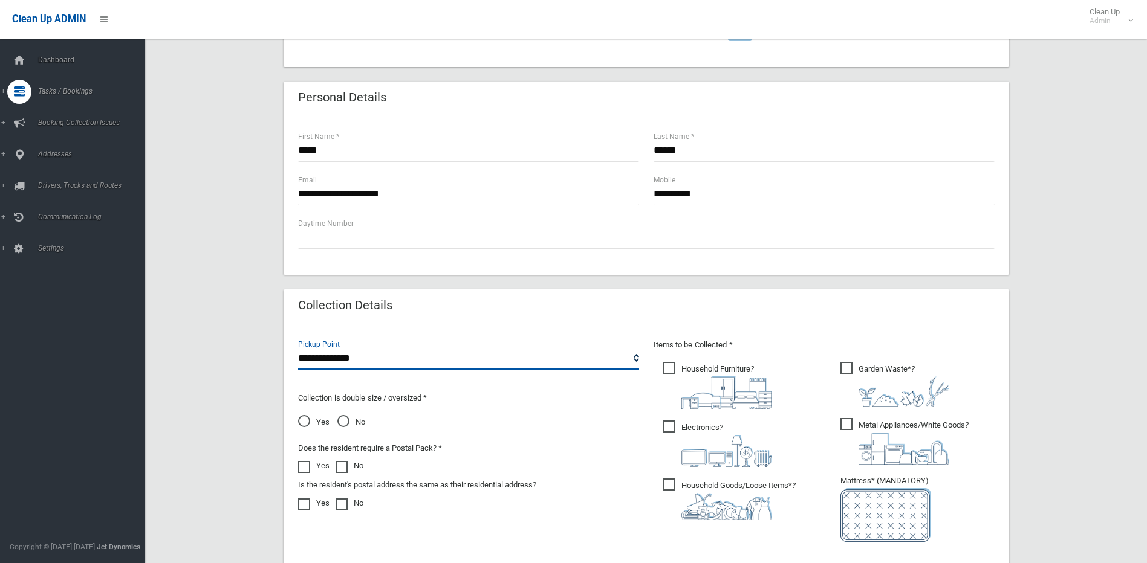
click at [378, 360] on select "**********" at bounding box center [468, 359] width 341 height 22
select select "*"
click at [298, 348] on select "**********" at bounding box center [468, 359] width 341 height 22
drag, startPoint x: 665, startPoint y: 369, endPoint x: 674, endPoint y: 389, distance: 22.2
click at [666, 369] on span "Household Furniture ?" at bounding box center [717, 385] width 109 height 47
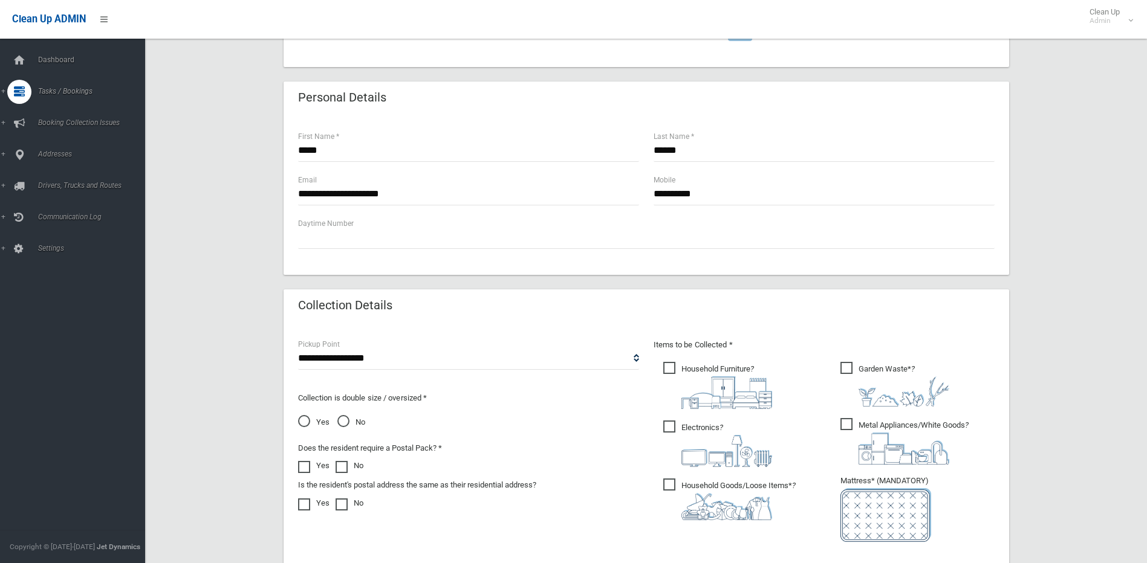
click at [675, 430] on span "Electronics ?" at bounding box center [717, 444] width 109 height 47
drag, startPoint x: 668, startPoint y: 484, endPoint x: 716, endPoint y: 478, distance: 48.1
click at [672, 484] on span "Household Goods/Loose Items* ?" at bounding box center [729, 500] width 132 height 42
drag, startPoint x: 843, startPoint y: 362, endPoint x: 854, endPoint y: 393, distance: 33.3
click at [845, 365] on span "Garden Waste* ?" at bounding box center [894, 384] width 109 height 45
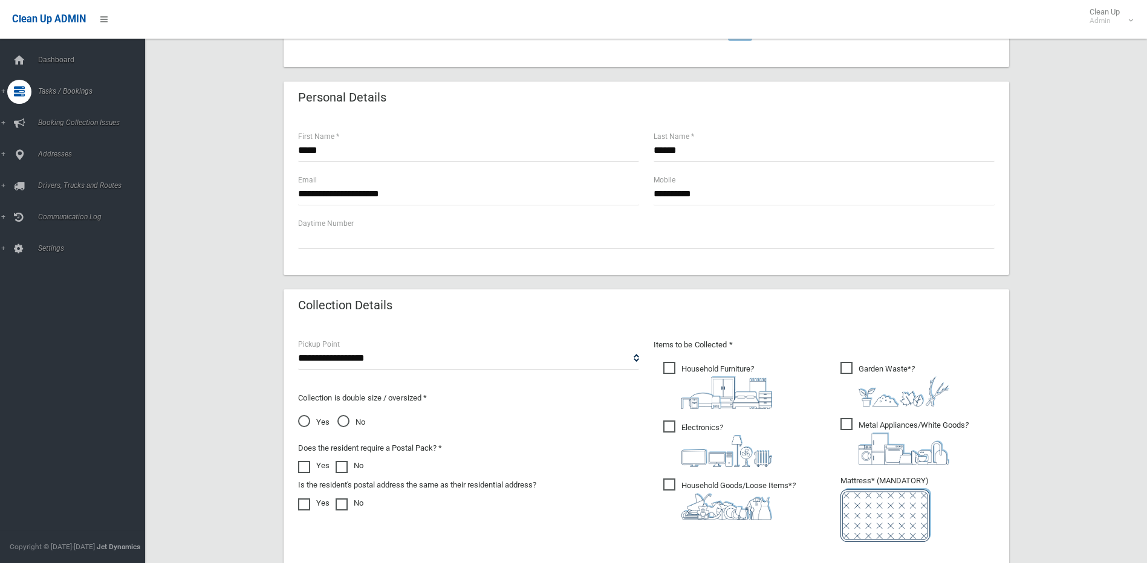
click at [842, 424] on span "Metal Appliances/White Goods ?" at bounding box center [904, 441] width 128 height 47
click at [339, 419] on span "No" at bounding box center [351, 422] width 28 height 15
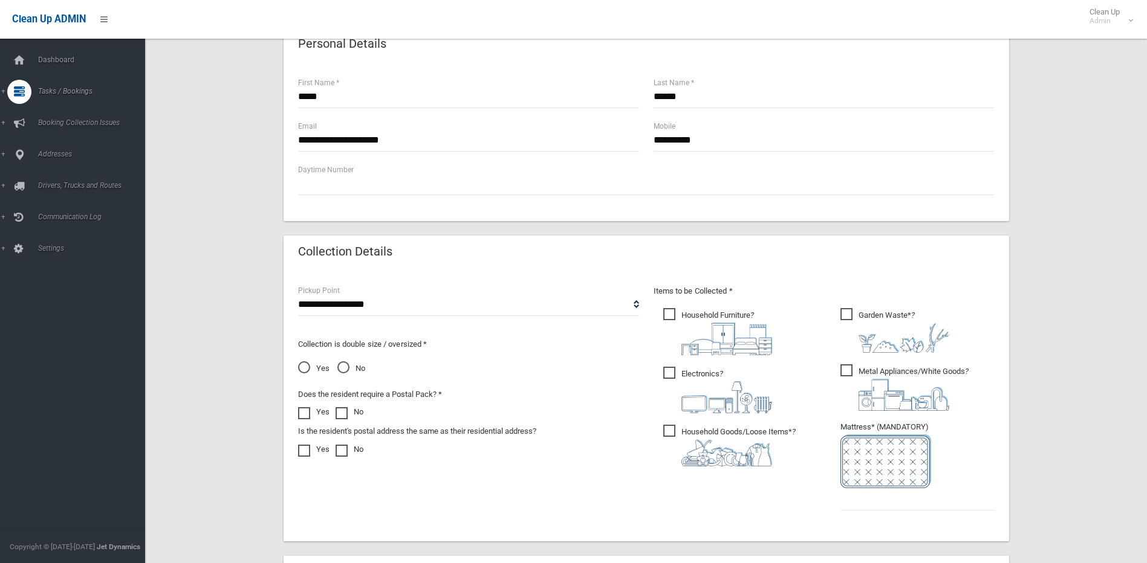
scroll to position [484, 0]
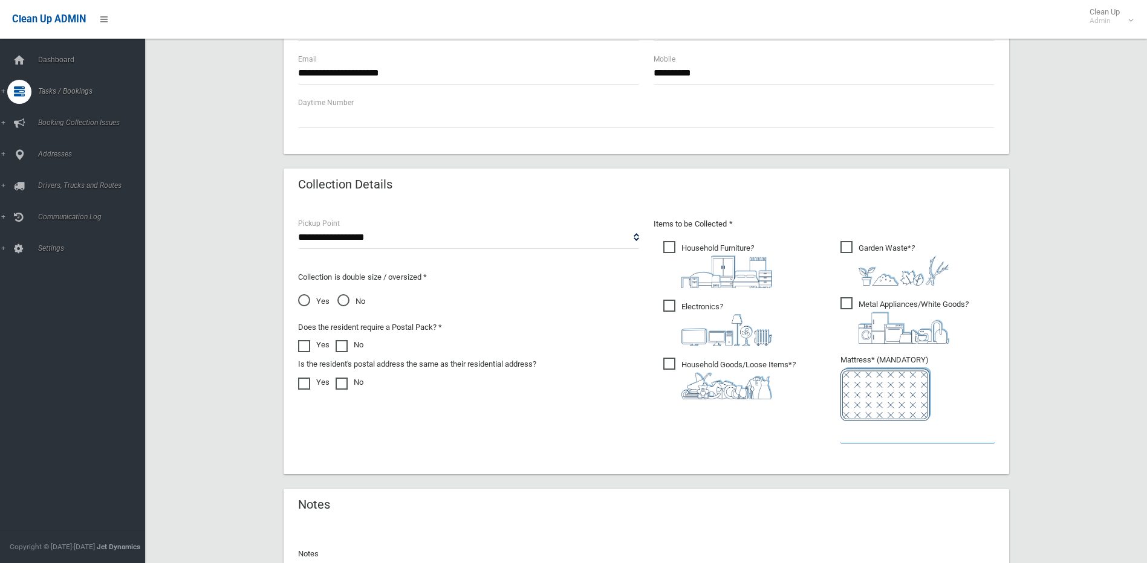
click at [868, 441] on input "text" at bounding box center [917, 432] width 154 height 22
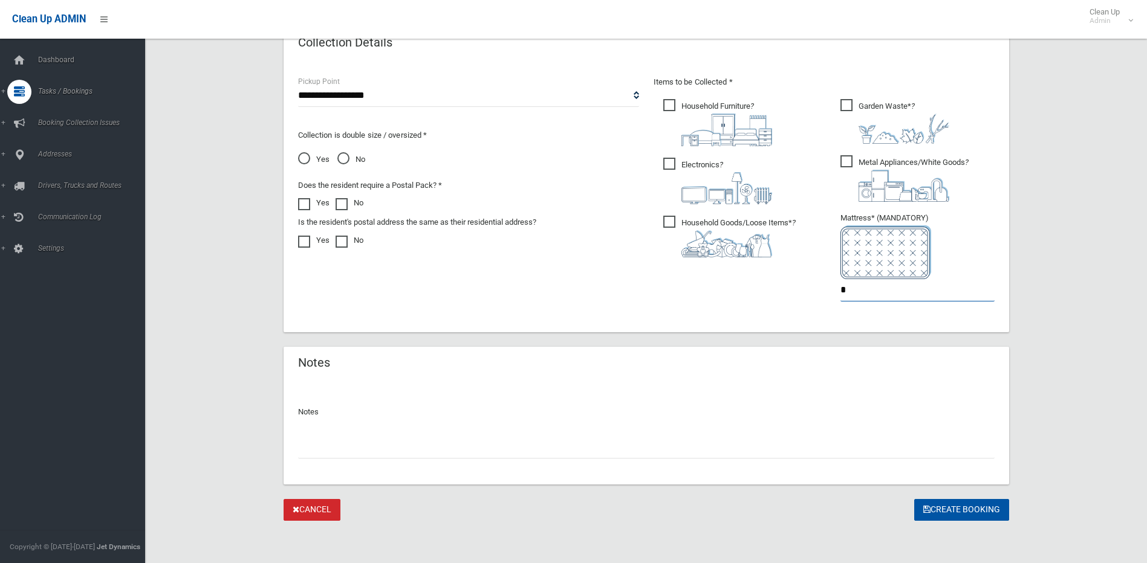
scroll to position [627, 0]
type input "*"
click at [921, 501] on button "Create Booking" at bounding box center [961, 509] width 95 height 22
